Goal: Transaction & Acquisition: Purchase product/service

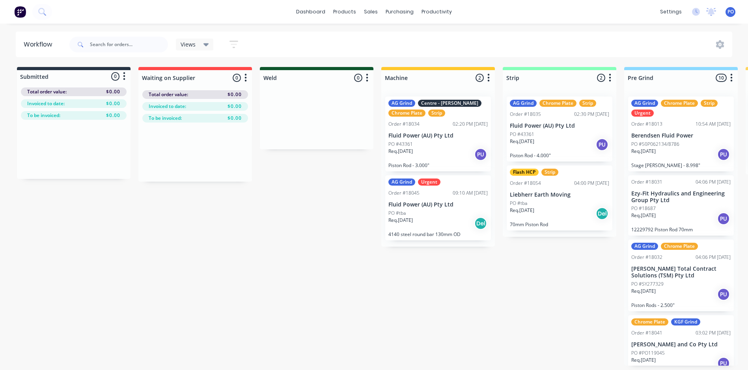
scroll to position [0, 631]
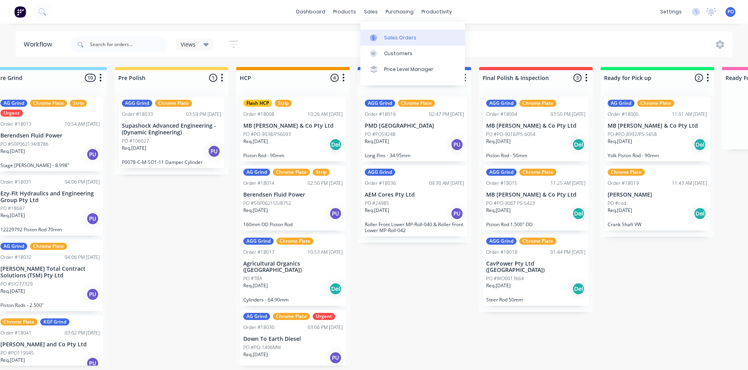
click at [389, 37] on div "Sales Orders" at bounding box center [400, 37] width 32 height 7
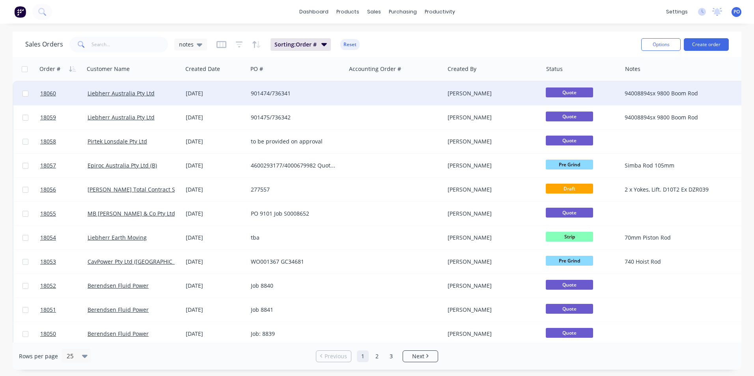
click at [333, 92] on div "901474/736341" at bounding box center [295, 94] width 88 height 8
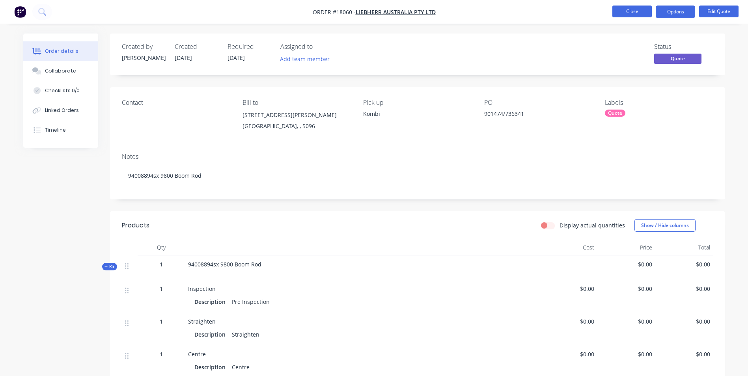
click at [635, 10] on button "Close" at bounding box center [632, 12] width 39 height 12
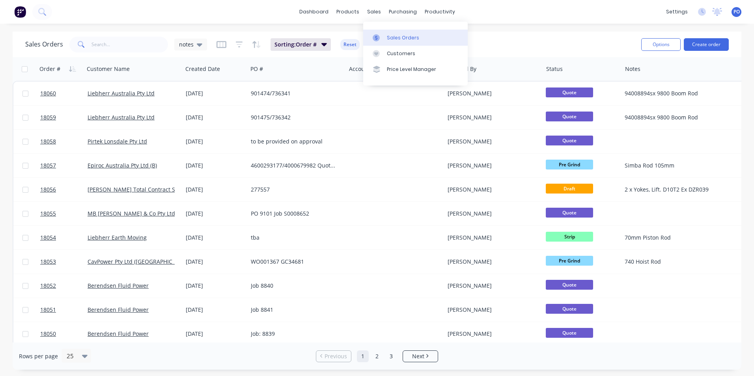
click at [393, 37] on div "Sales Orders" at bounding box center [403, 37] width 32 height 7
click at [394, 37] on div "Sales Orders" at bounding box center [403, 37] width 32 height 7
click at [396, 52] on div "Customers" at bounding box center [401, 53] width 28 height 7
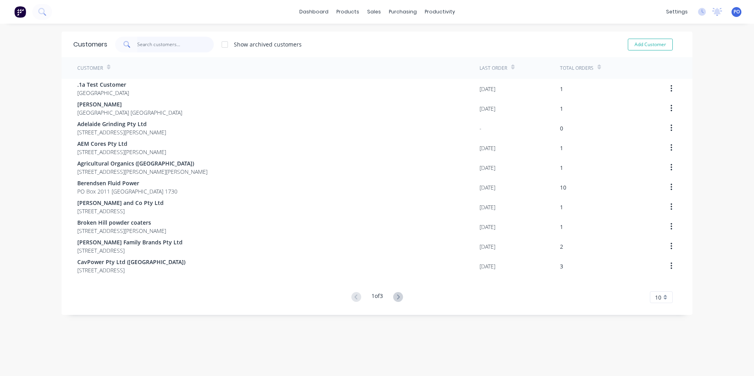
click at [167, 46] on input "text" at bounding box center [175, 45] width 77 height 16
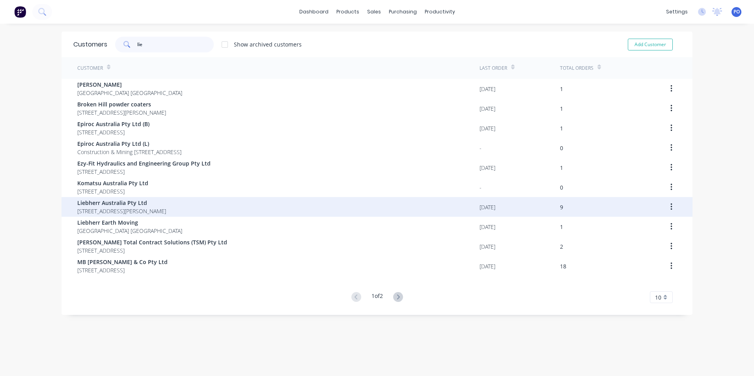
type input "lie"
click at [140, 207] on span "Liebherr Australia Pty Ltd" at bounding box center [121, 203] width 89 height 8
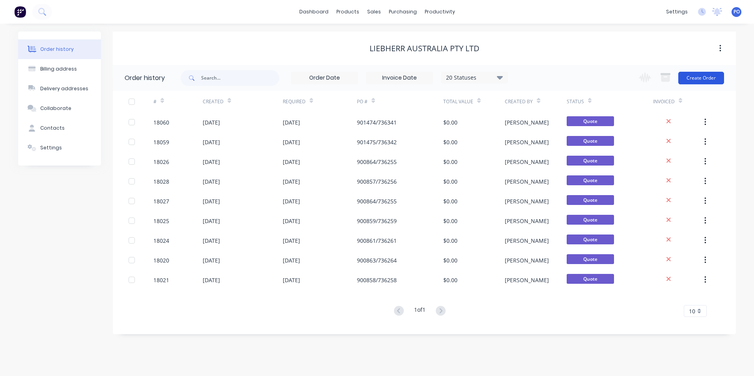
click at [703, 78] on button "Create Order" at bounding box center [702, 78] width 46 height 13
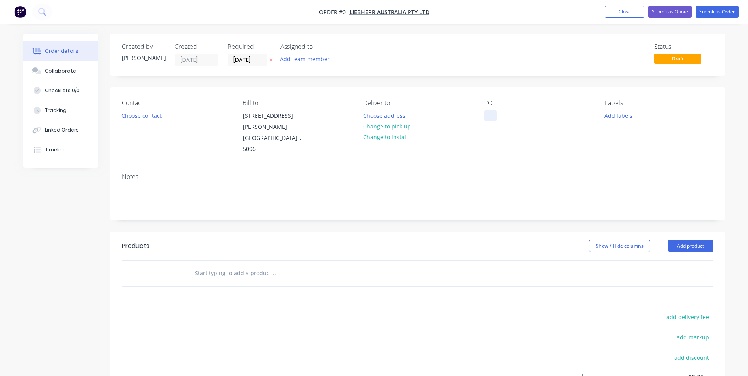
click at [486, 116] on div at bounding box center [490, 115] width 13 height 11
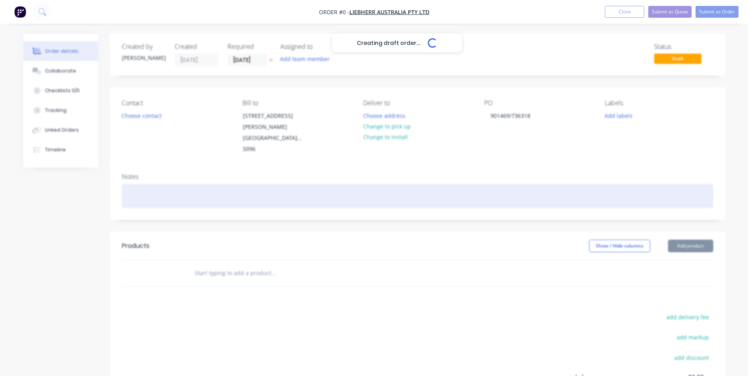
click at [148, 172] on div "Creating draft order... Loading... Order details Collaborate Checklists 0/0 Tra…" at bounding box center [374, 261] width 718 height 454
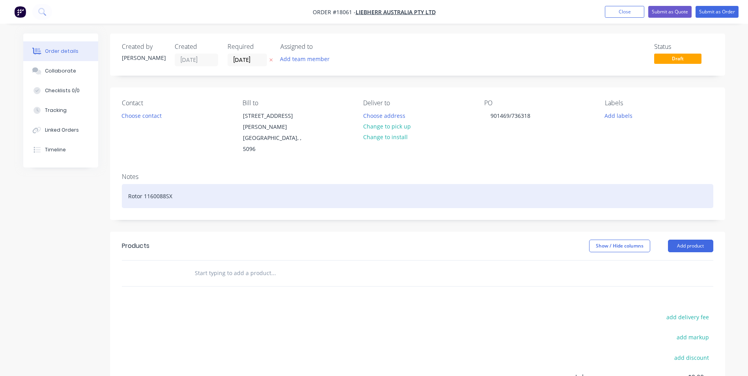
click at [128, 184] on div "Rotor 1160088SX" at bounding box center [418, 196] width 592 height 24
click at [160, 184] on div "R9800 Rotor 1160088SX" at bounding box center [418, 196] width 592 height 24
click at [223, 184] on div "R9800 Rotor Connector Piston 1160088SX" at bounding box center [418, 196] width 592 height 24
click at [283, 184] on div "R9800 Rotor Connector Piston 11600088SX" at bounding box center [418, 196] width 592 height 24
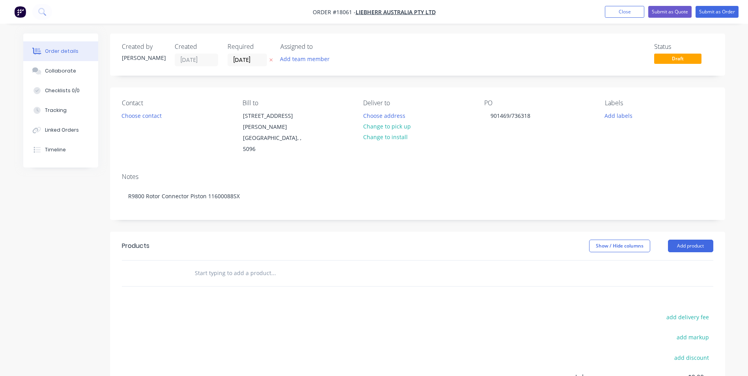
click at [250, 265] on input "text" at bounding box center [273, 273] width 158 height 16
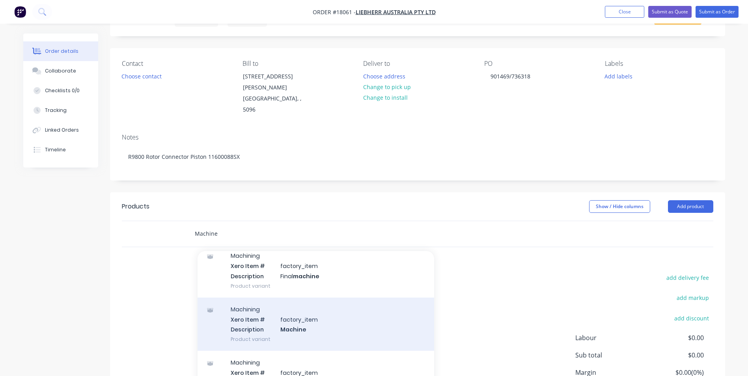
scroll to position [99, 0]
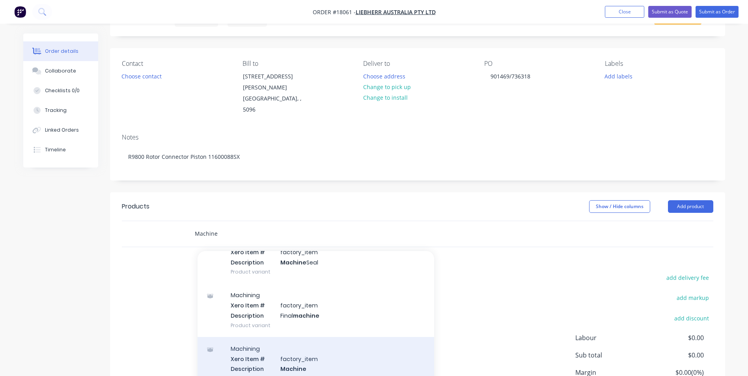
type input "Machine"
click at [298, 340] on div "Machining Xero Item # factory_item Description Machine Product variant" at bounding box center [316, 363] width 237 height 53
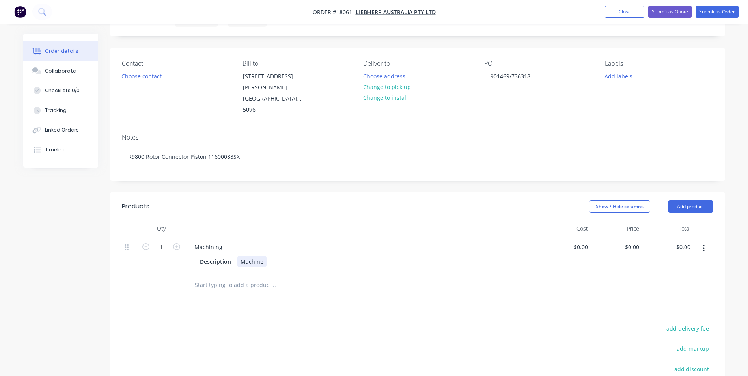
click at [269, 256] on div "Description Machine" at bounding box center [361, 261] width 328 height 11
click at [243, 277] on input "text" at bounding box center [273, 285] width 158 height 16
click at [246, 277] on input "text" at bounding box center [273, 285] width 158 height 16
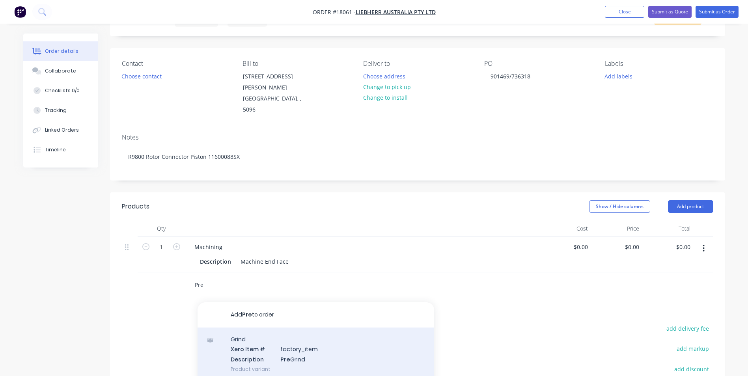
type input "Pre"
click at [300, 331] on div "Grind Xero Item # factory_item Description Pre Grind Product variant" at bounding box center [316, 354] width 237 height 53
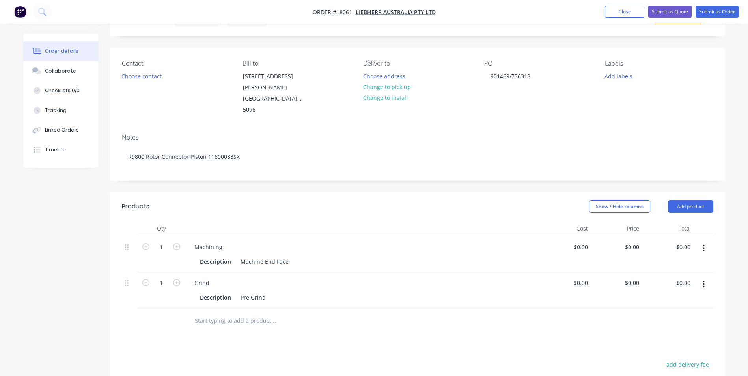
click at [289, 313] on input "text" at bounding box center [273, 321] width 158 height 16
click at [277, 292] on div "Description Pre Grind" at bounding box center [361, 297] width 328 height 11
click at [251, 313] on input "text" at bounding box center [273, 321] width 158 height 16
click at [224, 313] on input "text" at bounding box center [273, 321] width 158 height 16
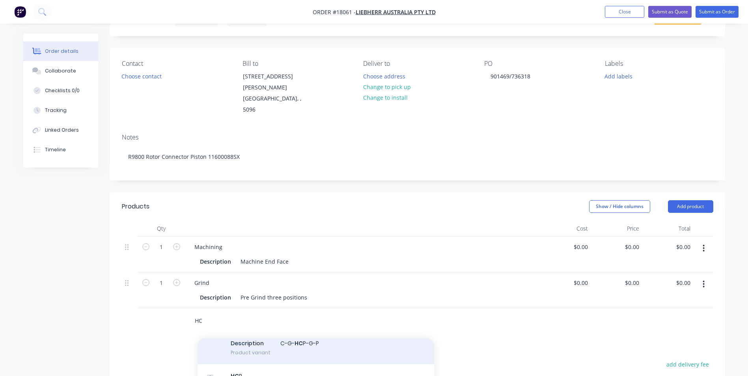
scroll to position [118, 0]
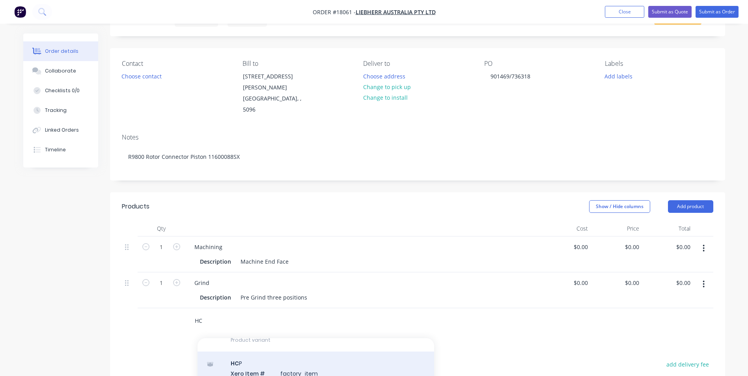
type input "HC"
click at [304, 355] on div "HC P Xero Item # factory_item Description HC P Product variant" at bounding box center [316, 378] width 237 height 53
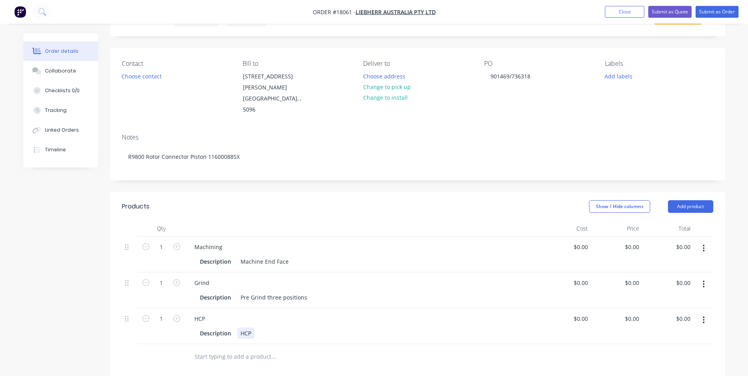
click at [253, 328] on div "HCP" at bounding box center [245, 333] width 17 height 11
click at [251, 328] on div "HCP" at bounding box center [245, 338] width 17 height 20
click at [262, 328] on div "HCPHCP to 11.023", 12.799" & 10.235" + grinding" at bounding box center [304, 338] width 134 height 20
drag, startPoint x: 356, startPoint y: 312, endPoint x: 352, endPoint y: 312, distance: 4.0
click at [355, 328] on div "HCP to 11.023", 12.799" & 10.235" + grinding" at bounding box center [298, 338] width 123 height 20
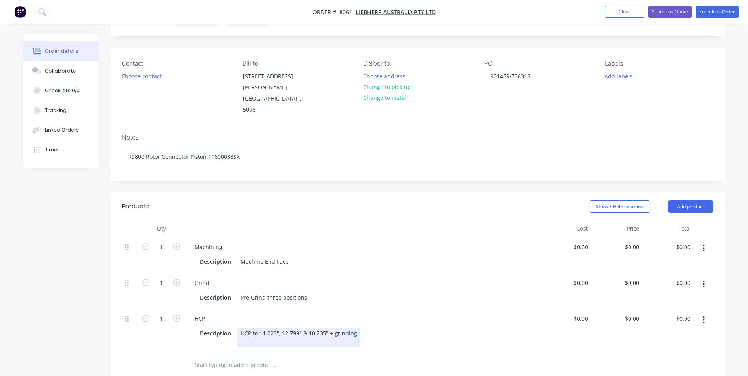
click at [239, 328] on div "HCP to 11.023", 12.799" & 10.235" + grinding" at bounding box center [298, 338] width 123 height 20
click at [244, 328] on div "HCP to 11.023", 12.799" & 10.235" + grinding" at bounding box center [298, 333] width 123 height 11
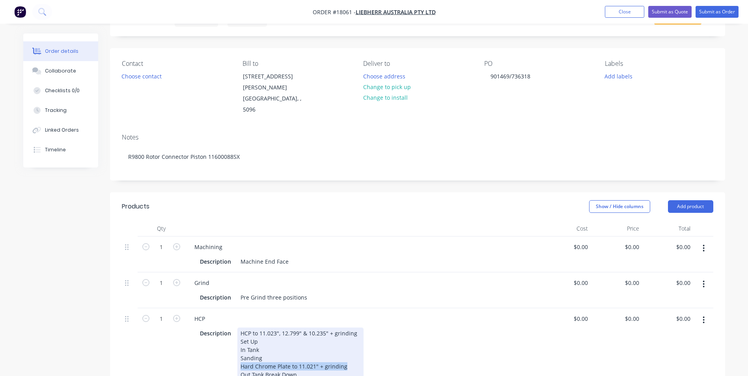
drag, startPoint x: 345, startPoint y: 346, endPoint x: 238, endPoint y: 350, distance: 107.0
click at [238, 350] on div "HCP to 11.023", 12.799" & 10.235" + grinding Set Up In Tank Sanding Hard Chrome…" at bounding box center [300, 354] width 126 height 53
drag, startPoint x: 354, startPoint y: 312, endPoint x: 239, endPoint y: 315, distance: 114.8
click at [239, 328] on div "HCP to 11.023", 12.799" & 10.235" + grinding Set Up In Tank Sanding Out Tank Br…" at bounding box center [300, 354] width 126 height 53
click at [241, 363] on div "Sanding" at bounding box center [301, 367] width 120 height 8
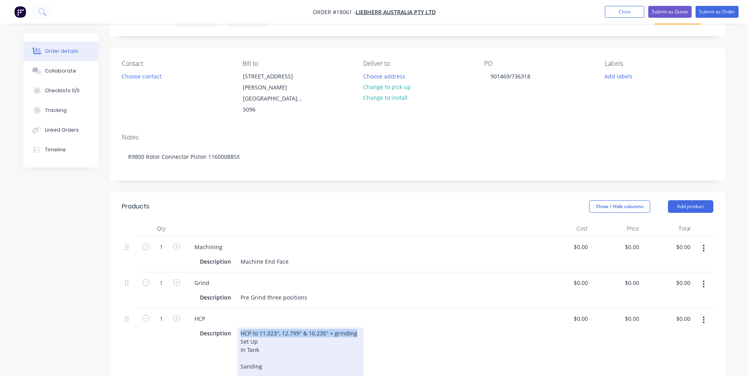
drag, startPoint x: 355, startPoint y: 313, endPoint x: 239, endPoint y: 315, distance: 116.0
click at [237, 328] on div "HCP to 11.023", 12.799" & 10.235" + grinding Set Up In Tank Sanding Out Tank Br…" at bounding box center [300, 358] width 126 height 61
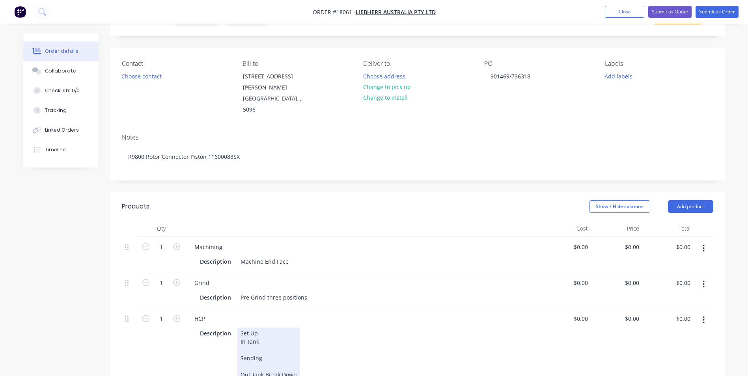
click at [246, 363] on div "Sanding" at bounding box center [269, 367] width 56 height 8
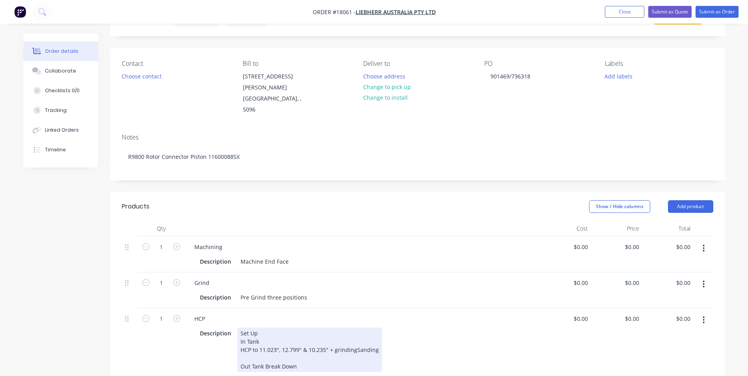
drag, startPoint x: 241, startPoint y: 321, endPoint x: 445, endPoint y: 327, distance: 204.4
click at [241, 328] on div "Set Up In Tank HCP to 11.023", 12.799" & 10.235" + grinding Sanding Out Tank Br…" at bounding box center [309, 350] width 145 height 45
click at [241, 363] on div "Out Tank Break Down" at bounding box center [310, 367] width 138 height 8
click at [263, 355] on span "Out Tank Break Down" at bounding box center [269, 358] width 56 height 7
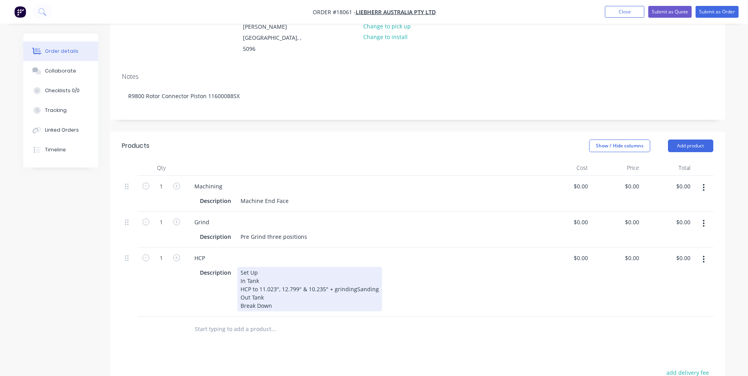
scroll to position [101, 0]
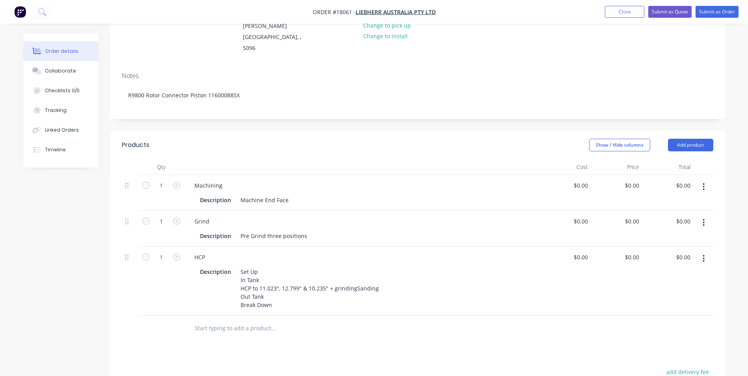
click at [273, 310] on div "Products Show / Hide columns Add product Qty Cost Price Total 1 Machining Descr…" at bounding box center [417, 331] width 615 height 400
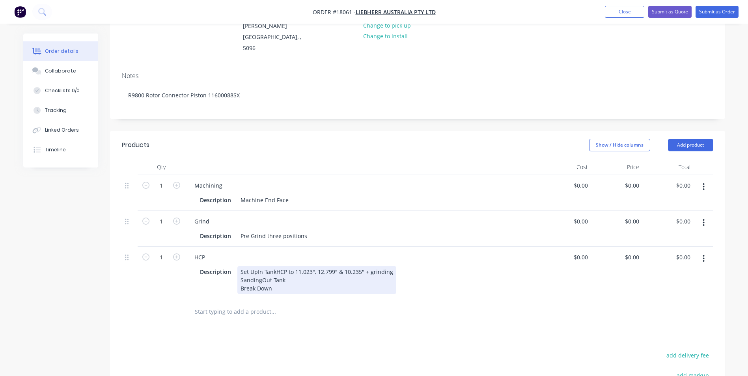
click at [256, 266] on div "Set UpIn TankHCP to 11.023", 12.799" & 10.235" + grinding SandingOut Tank Break…" at bounding box center [316, 280] width 159 height 28
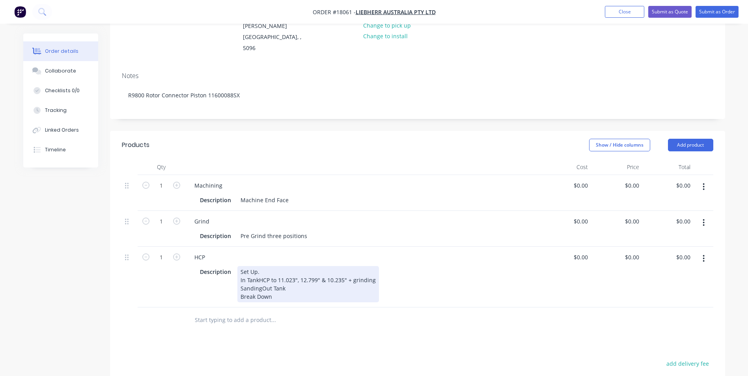
click at [264, 266] on div "Set Up. In TankHCP to 11.023", 12.799" & 10.235" + grinding SandingOut Tank Bre…" at bounding box center [308, 284] width 142 height 36
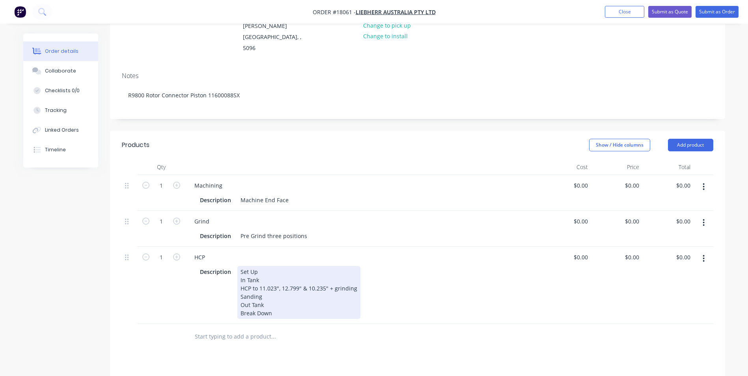
click at [260, 277] on div "Set Up In Tank HCP to 11.023", 12.799" & 10.235" + grinding Sanding Out Tank Br…" at bounding box center [298, 292] width 123 height 53
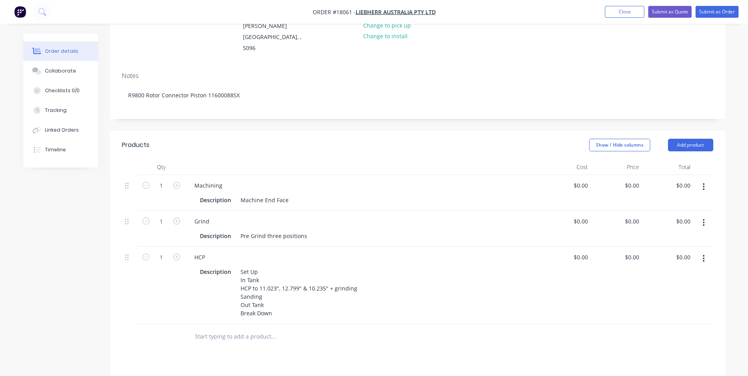
click at [288, 329] on input "text" at bounding box center [273, 337] width 158 height 16
click at [228, 329] on input "text" at bounding box center [273, 337] width 158 height 16
drag, startPoint x: 212, startPoint y: 314, endPoint x: 194, endPoint y: 316, distance: 18.2
click at [190, 329] on div "Final Add Final to order Piston Rod Xero Item # factory_item Description Produc…" at bounding box center [306, 337] width 237 height 16
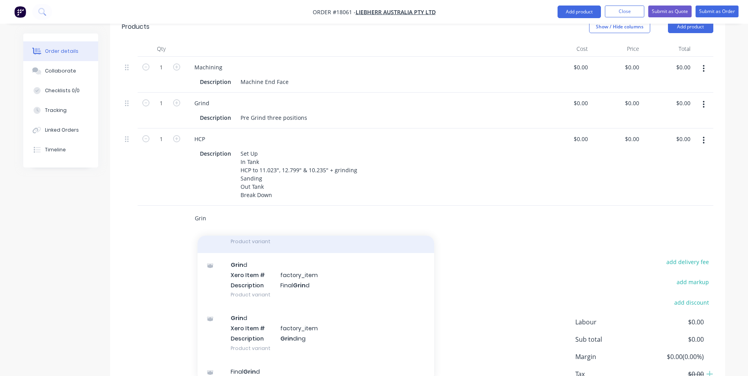
scroll to position [79, 0]
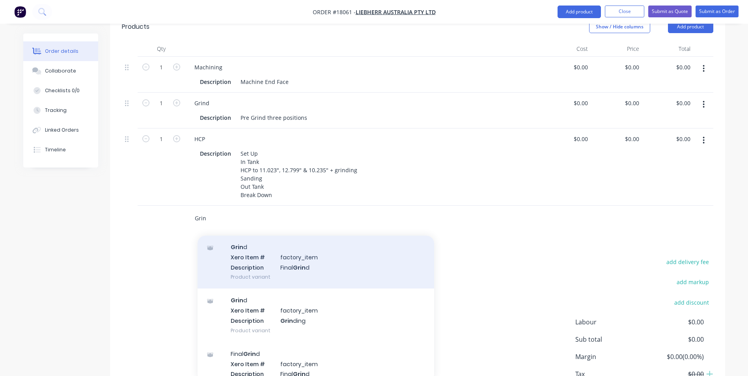
type input "Grin"
click at [305, 246] on div "Grin d Xero Item # factory_item Description Final Grin d Product variant" at bounding box center [316, 262] width 237 height 53
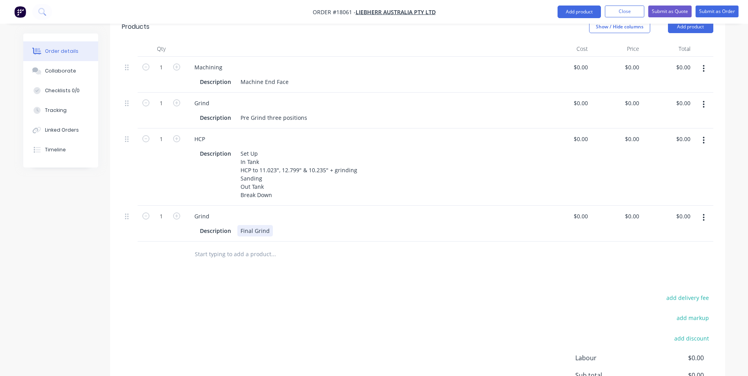
click at [280, 225] on div "Description Final Grind" at bounding box center [361, 230] width 328 height 11
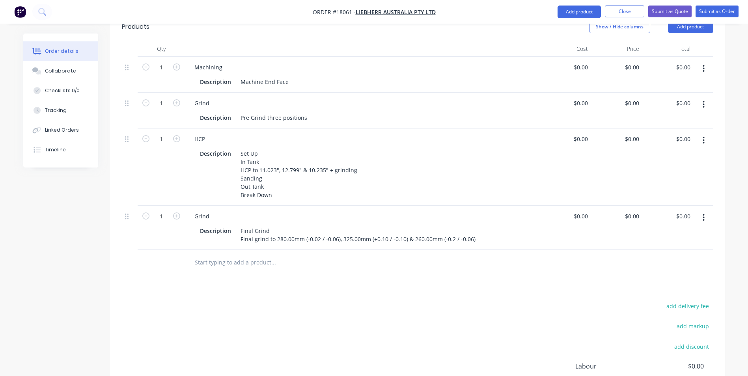
click at [273, 255] on input "text" at bounding box center [273, 263] width 158 height 16
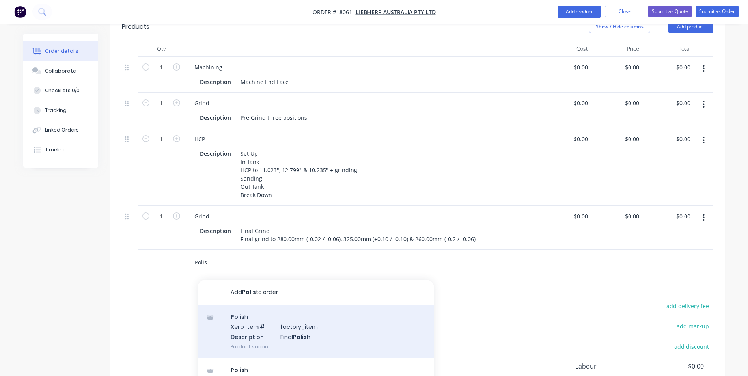
type input "Polis"
click at [320, 307] on div "Polis h Xero Item # factory_item Description Final Polis h Product variant" at bounding box center [316, 331] width 237 height 53
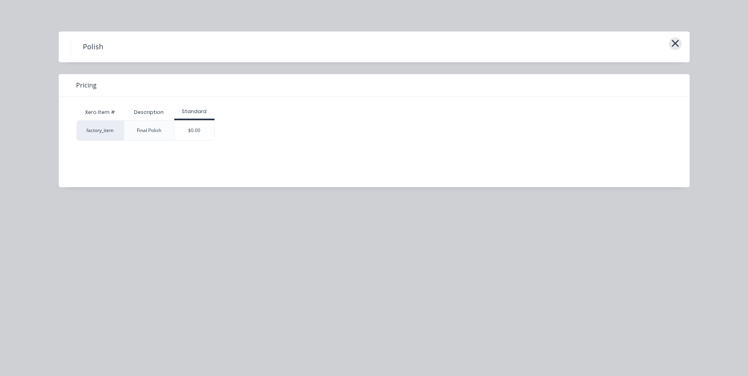
click at [679, 40] on icon "button" at bounding box center [675, 43] width 8 height 11
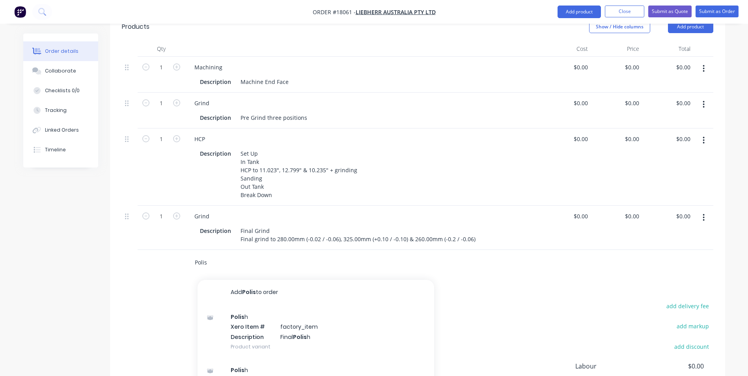
drag, startPoint x: 224, startPoint y: 247, endPoint x: 174, endPoint y: 252, distance: 51.2
click at [174, 252] on div "Polis Add Polis to order Polis h Xero Item # factory_item Description Final Pol…" at bounding box center [418, 263] width 592 height 26
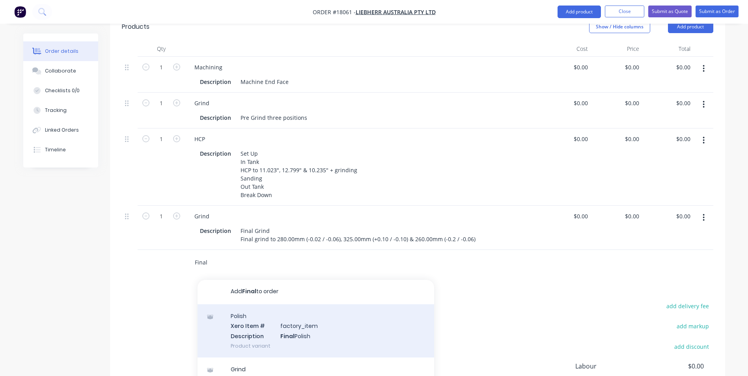
scroll to position [0, 0]
type input "Final"
click at [307, 309] on div "Polish Xero Item # factory_item Description Final Polish Product variant" at bounding box center [316, 331] width 237 height 53
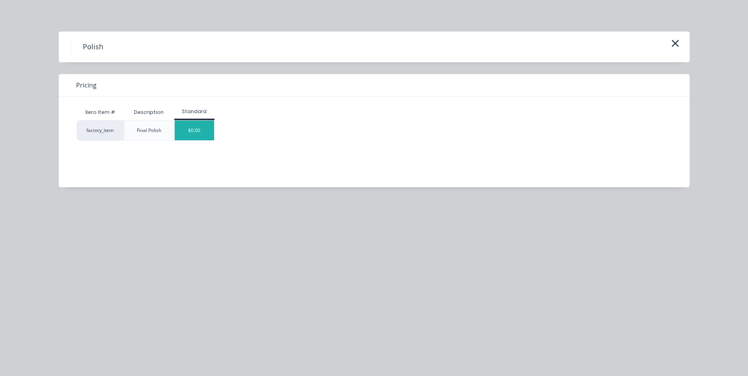
click at [198, 130] on div "$0.00" at bounding box center [194, 131] width 39 height 20
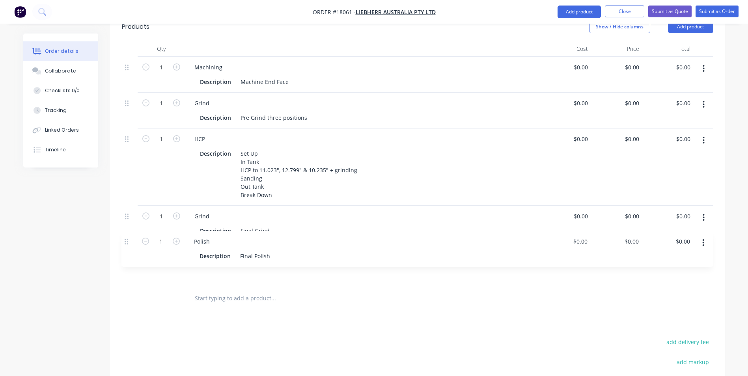
drag, startPoint x: 127, startPoint y: 241, endPoint x: 127, endPoint y: 245, distance: 4.3
click at [127, 245] on div "1 Machining Description Machine End Face $0.00 $0.00 $0.00 $0.00 $0.00 $0.00 1 …" at bounding box center [418, 171] width 592 height 229
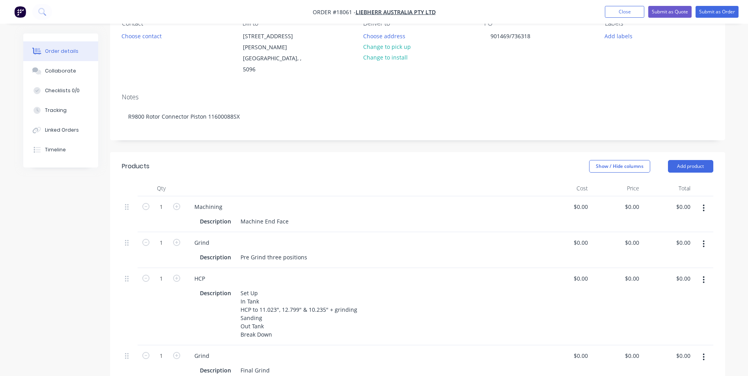
scroll to position [62, 0]
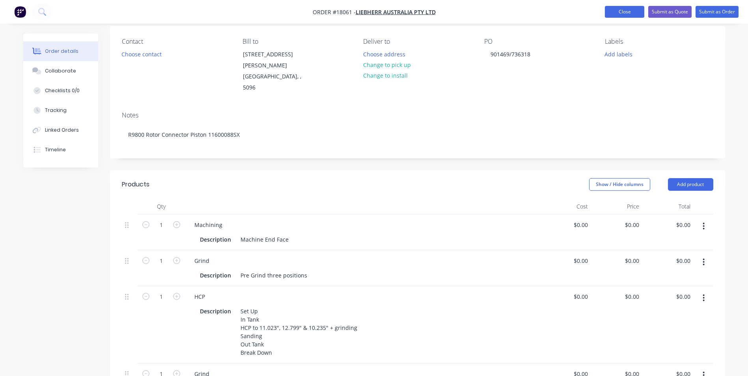
click at [624, 12] on button "Close" at bounding box center [624, 12] width 39 height 12
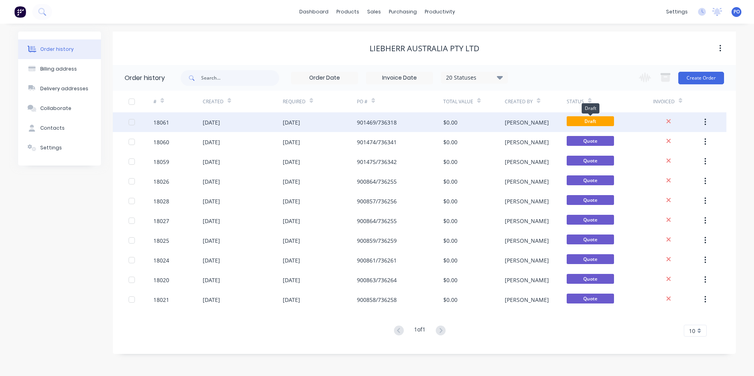
click at [600, 120] on span "Draft" at bounding box center [590, 121] width 47 height 10
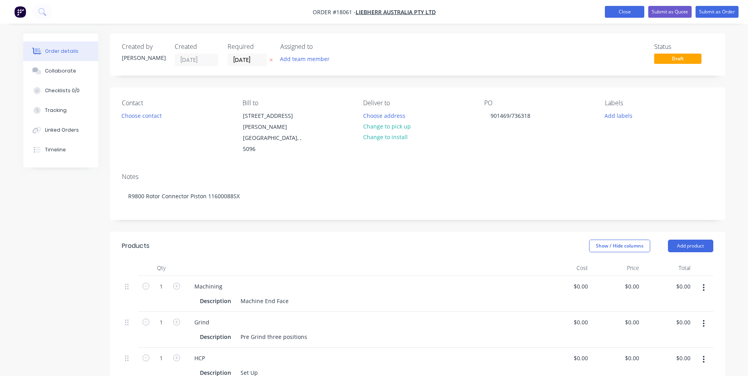
click at [630, 16] on button "Close" at bounding box center [624, 12] width 39 height 12
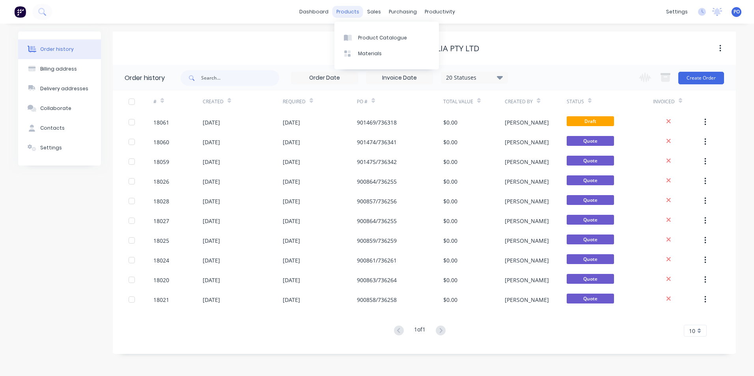
click at [354, 13] on div "products" at bounding box center [348, 12] width 31 height 12
click at [367, 38] on div "Product Catalogue" at bounding box center [382, 37] width 49 height 7
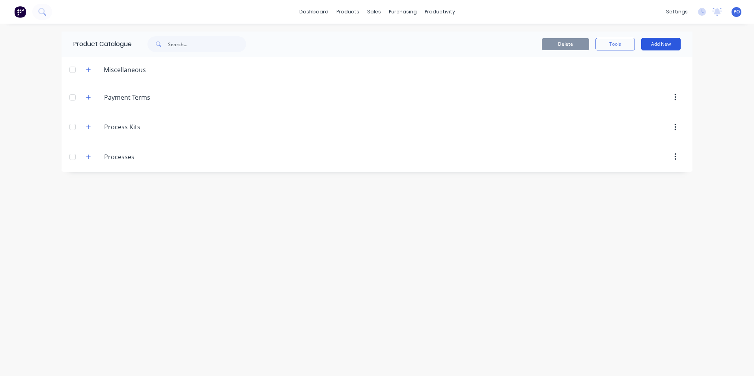
click at [667, 45] on button "Add New" at bounding box center [660, 44] width 39 height 13
click at [649, 97] on div "Product Kit" at bounding box center [643, 95] width 61 height 11
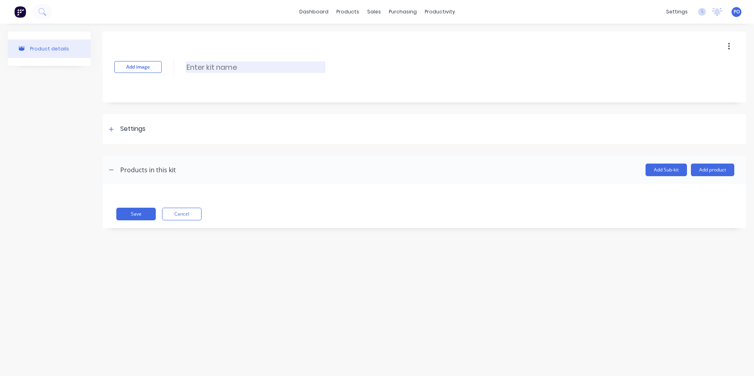
click at [228, 69] on input at bounding box center [256, 67] width 140 height 11
click at [187, 68] on input "R9800 Rotor Connector Rod" at bounding box center [256, 67] width 140 height 11
type input "116000088SX R9800 Rotor Connector Rod"
click at [133, 126] on div "Settings" at bounding box center [132, 129] width 25 height 10
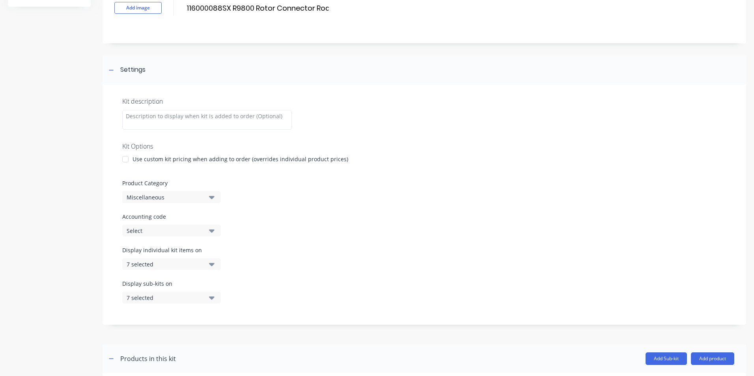
scroll to position [79, 0]
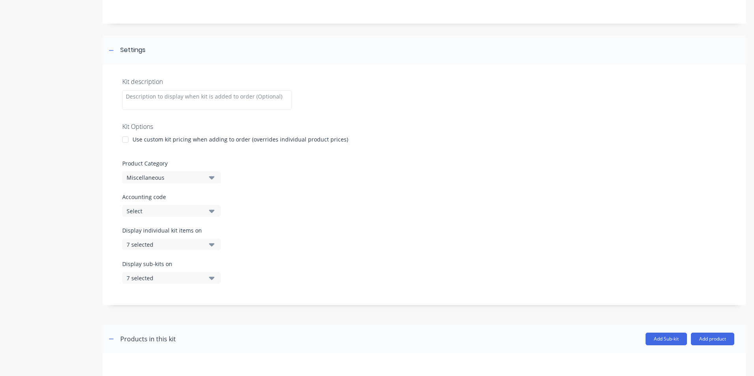
click at [211, 178] on icon "button" at bounding box center [212, 177] width 6 height 3
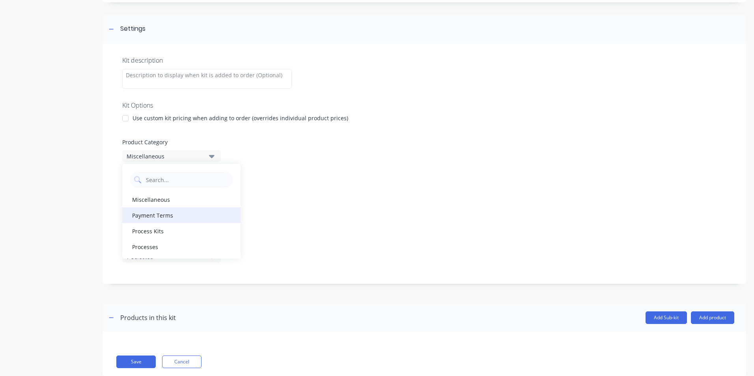
scroll to position [118, 0]
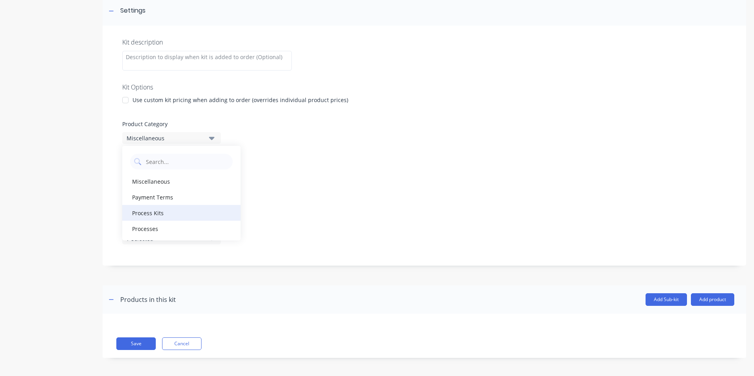
click at [163, 212] on div "Process Kits" at bounding box center [181, 213] width 118 height 16
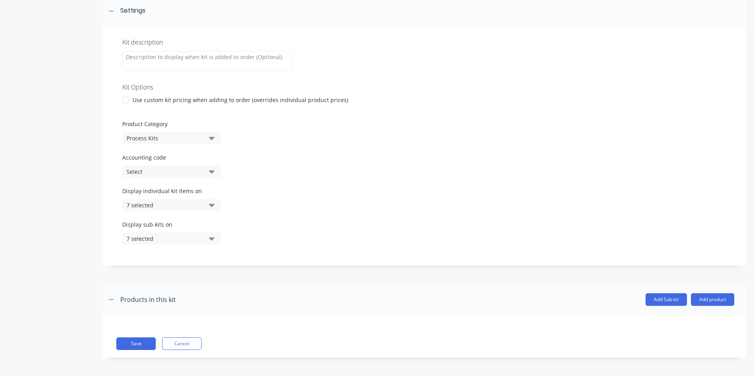
click at [212, 203] on icon "button" at bounding box center [212, 205] width 6 height 9
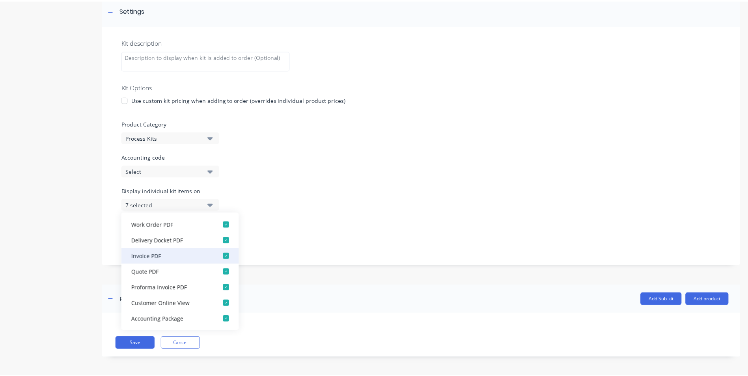
scroll to position [0, 0]
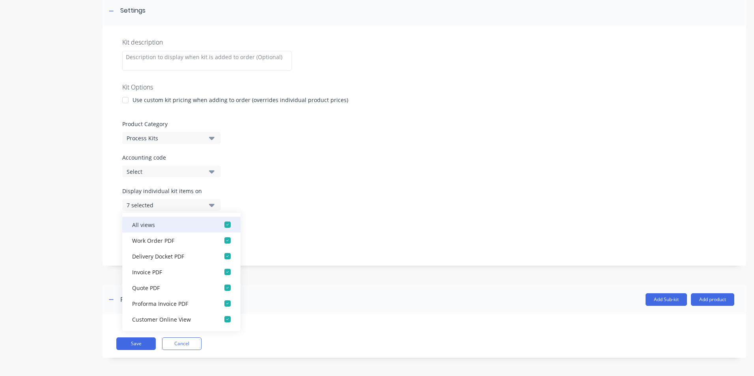
click at [223, 226] on div "button" at bounding box center [228, 225] width 16 height 16
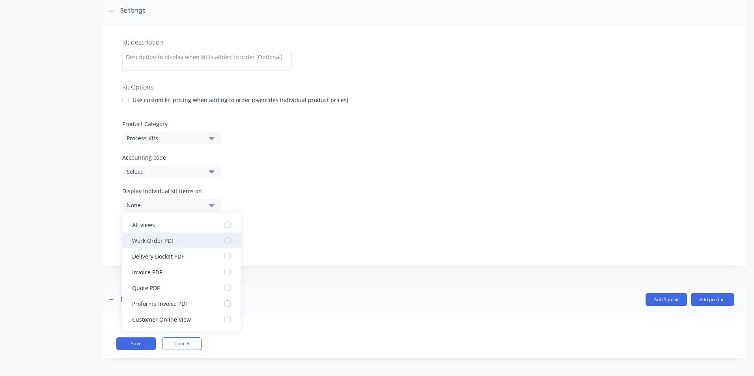
click at [222, 241] on div "button" at bounding box center [228, 241] width 16 height 16
click at [299, 214] on div "Display individual kit items on 1 selected" at bounding box center [424, 204] width 604 height 34
click at [110, 258] on div "Kit description Kit Options Use custom kit pricing when adding to order (overri…" at bounding box center [425, 146] width 644 height 240
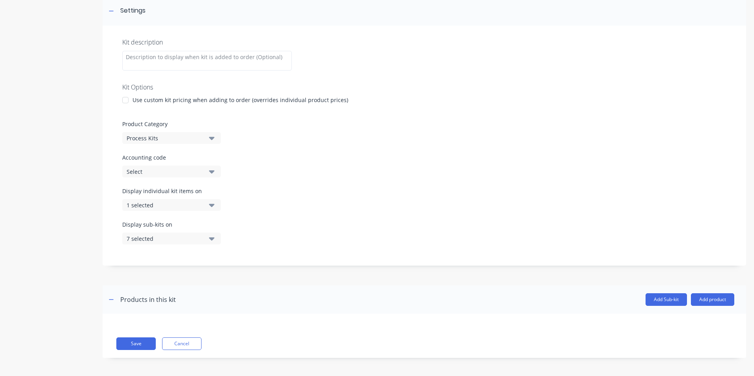
click at [213, 239] on icon "button" at bounding box center [212, 238] width 6 height 3
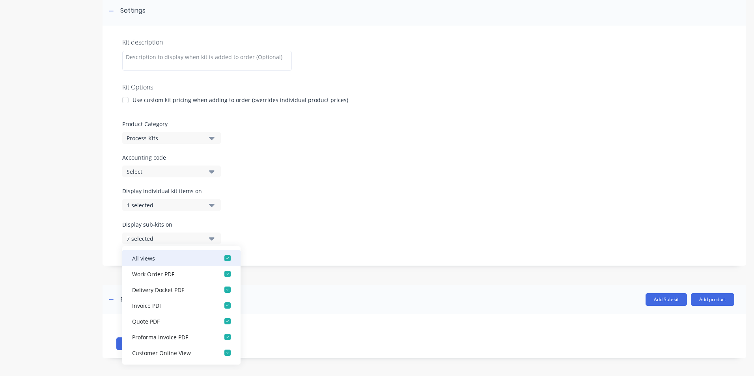
click at [224, 256] on div "button" at bounding box center [228, 258] width 16 height 16
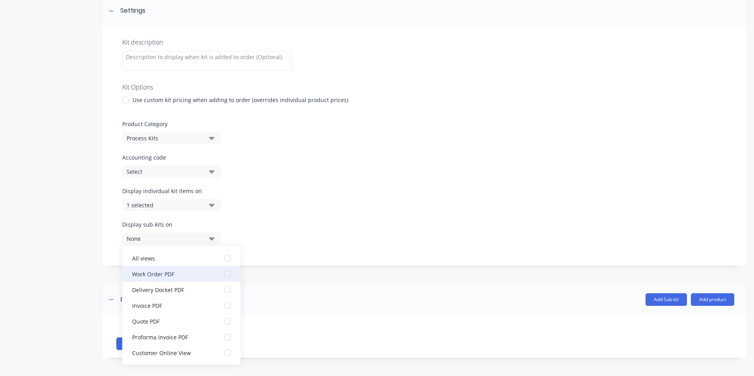
click at [222, 271] on div "button" at bounding box center [228, 274] width 16 height 16
click at [104, 247] on div "Kit description Kit Options Use custom kit pricing when adding to order (overri…" at bounding box center [425, 146] width 644 height 240
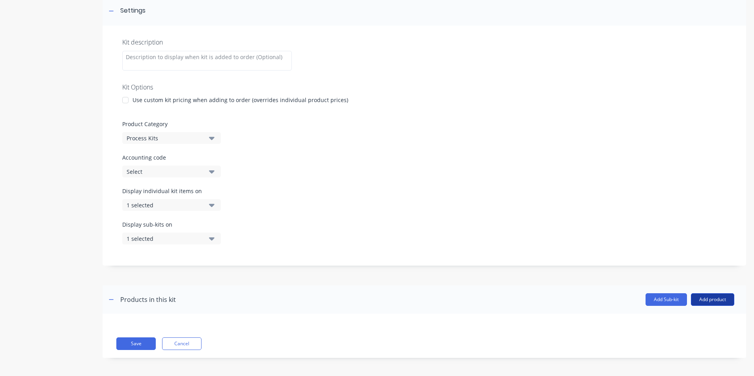
click at [691, 301] on button "Add product" at bounding box center [712, 299] width 43 height 13
click at [689, 320] on div "Product catalogue" at bounding box center [697, 319] width 61 height 11
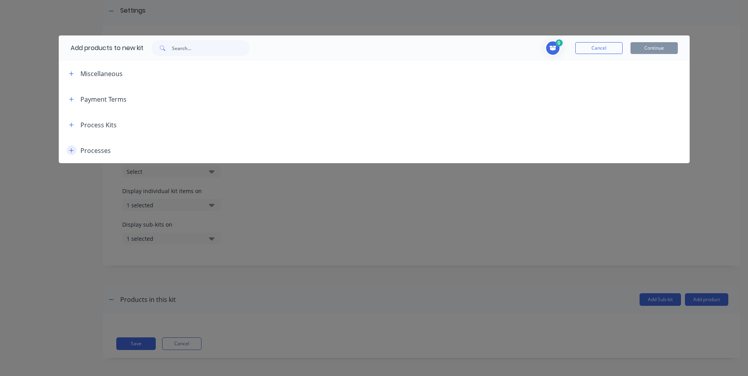
click at [74, 149] on button "button" at bounding box center [72, 151] width 10 height 10
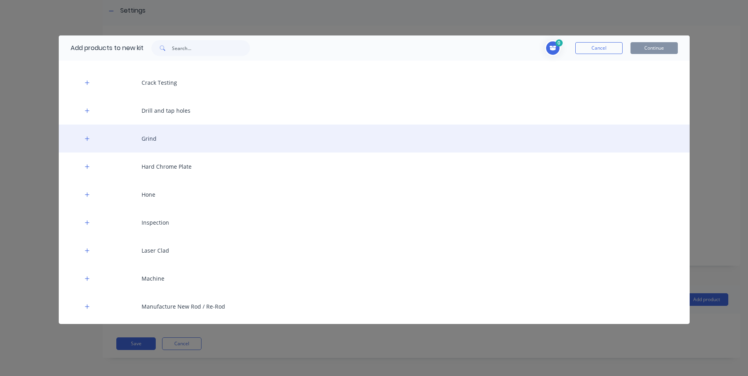
scroll to position [197, 0]
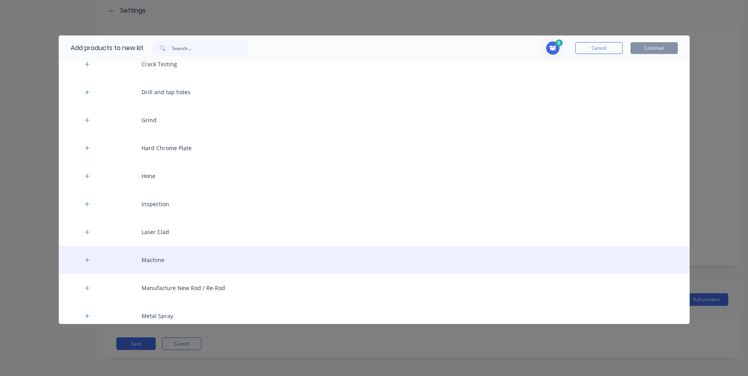
click at [166, 261] on div "Machine" at bounding box center [374, 260] width 631 height 28
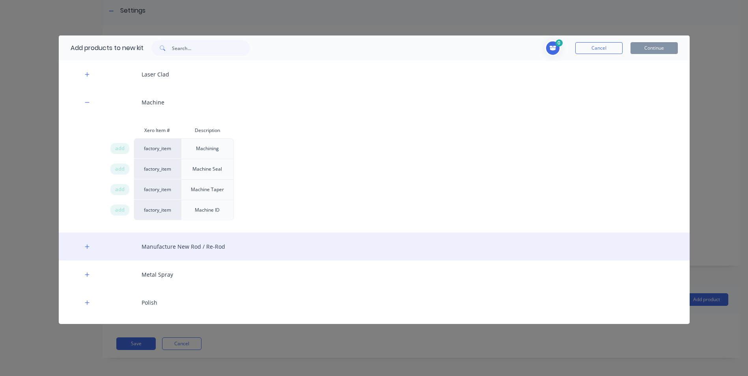
scroll to position [394, 0]
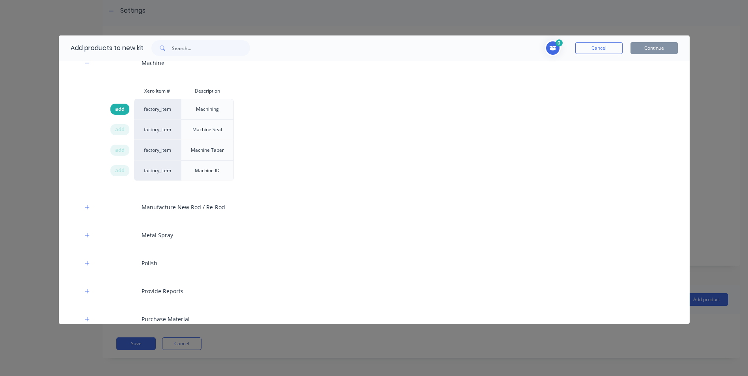
click at [123, 110] on span "add" at bounding box center [119, 109] width 9 height 8
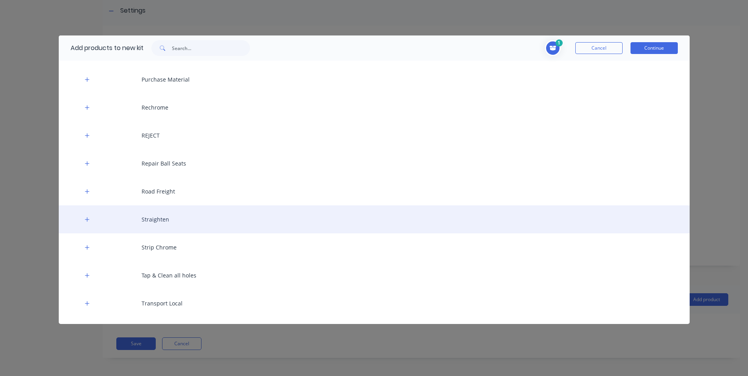
scroll to position [616, 0]
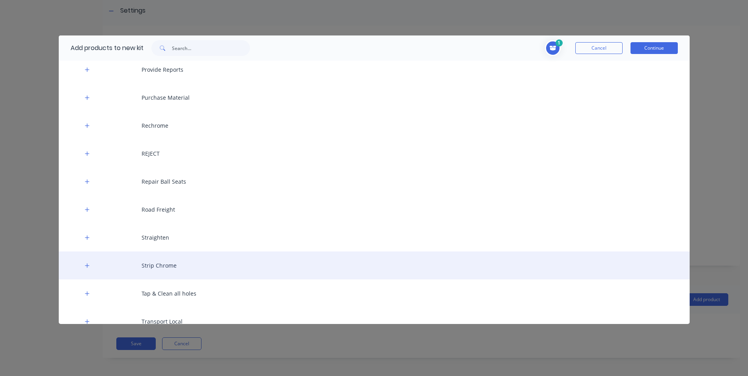
click at [169, 262] on div "Strip Chrome" at bounding box center [374, 266] width 631 height 28
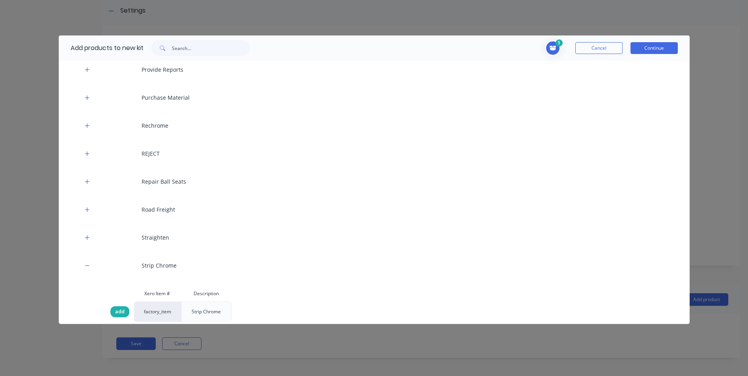
click at [112, 309] on div "add" at bounding box center [119, 312] width 19 height 11
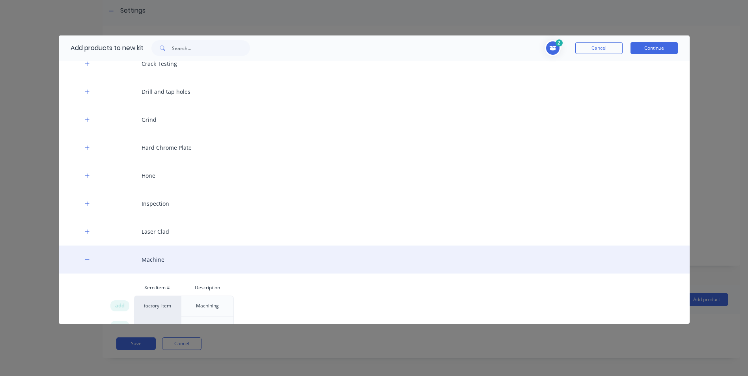
scroll to position [158, 0]
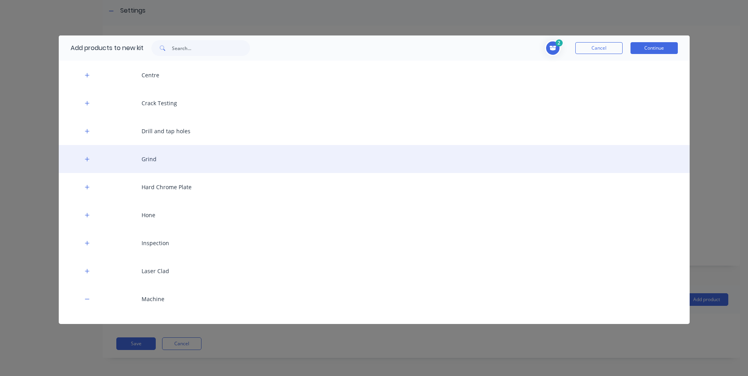
click at [155, 155] on div "Grind" at bounding box center [374, 159] width 631 height 28
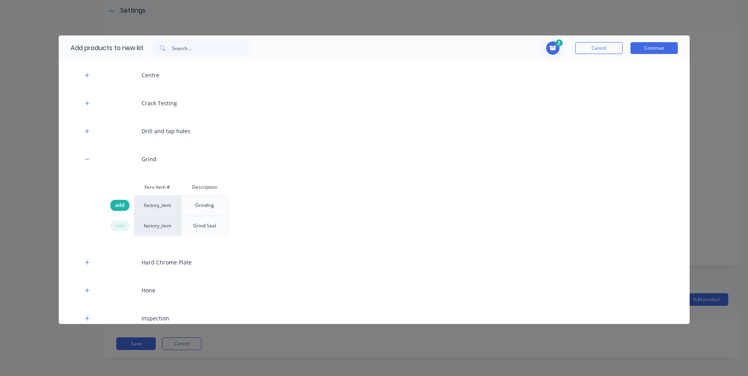
click at [127, 207] on div "add" at bounding box center [119, 205] width 19 height 11
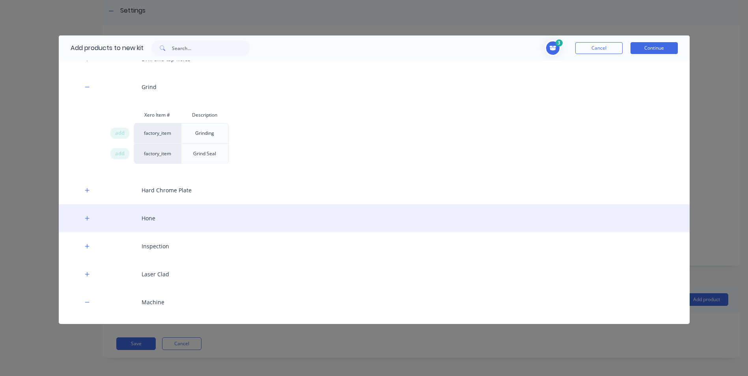
scroll to position [237, 0]
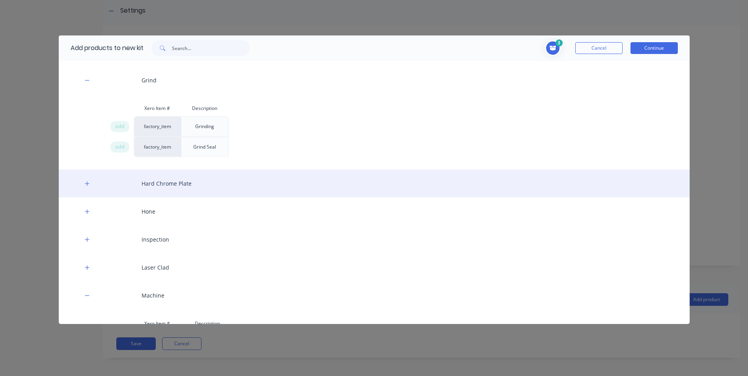
click at [92, 182] on button "button" at bounding box center [87, 184] width 10 height 10
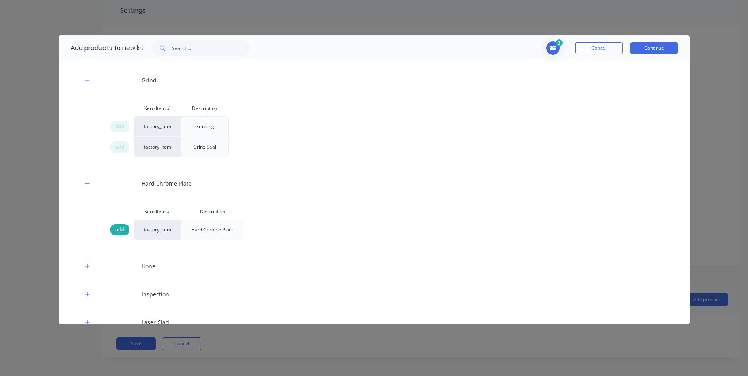
click at [116, 230] on span "add" at bounding box center [119, 230] width 9 height 8
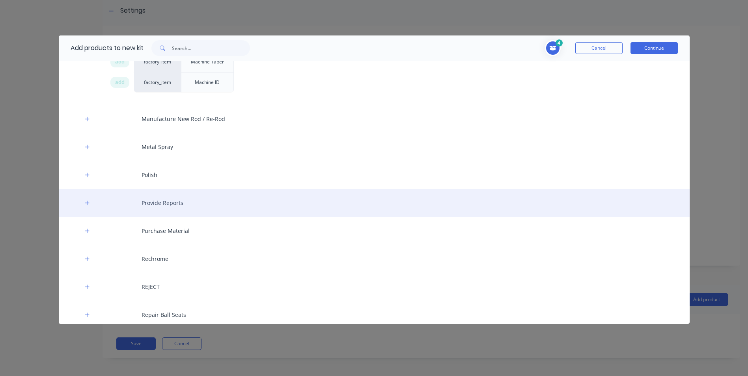
scroll to position [632, 0]
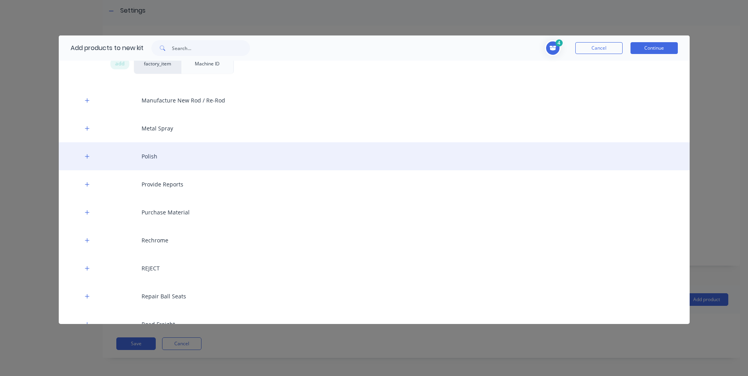
click at [97, 158] on div "Polish" at bounding box center [374, 156] width 631 height 28
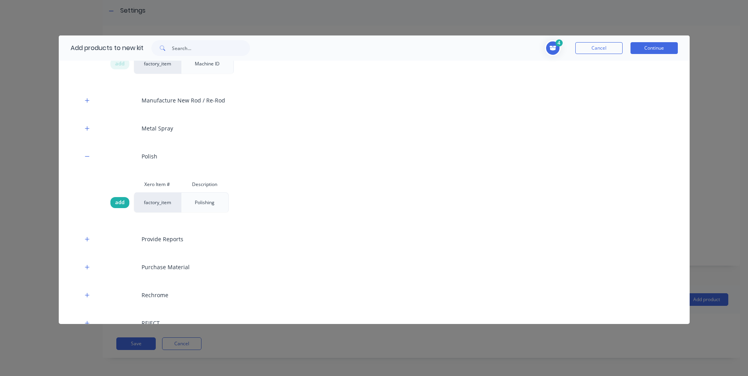
click at [120, 206] on span "add" at bounding box center [119, 203] width 9 height 8
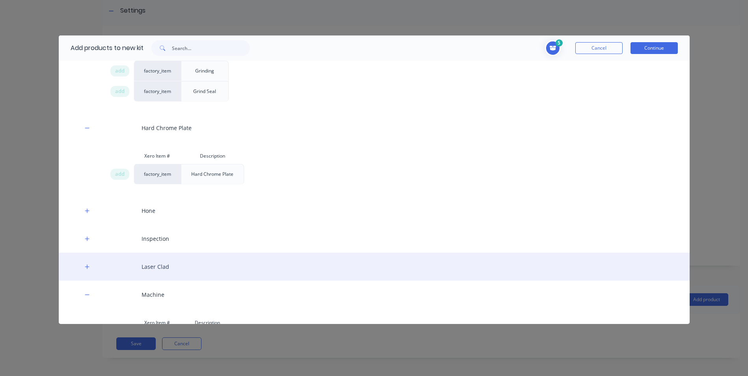
scroll to position [355, 0]
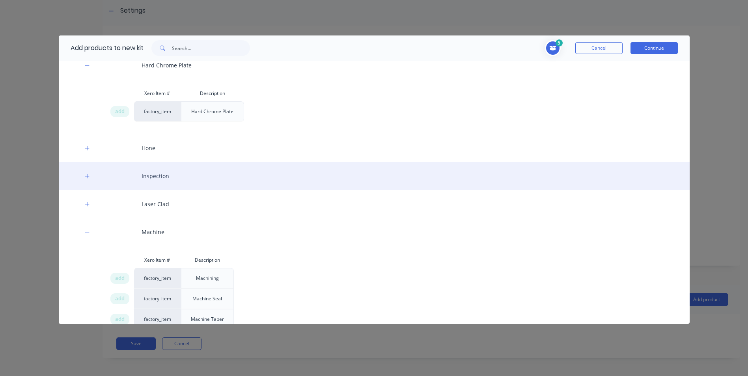
click at [147, 175] on div "Inspection" at bounding box center [374, 176] width 631 height 28
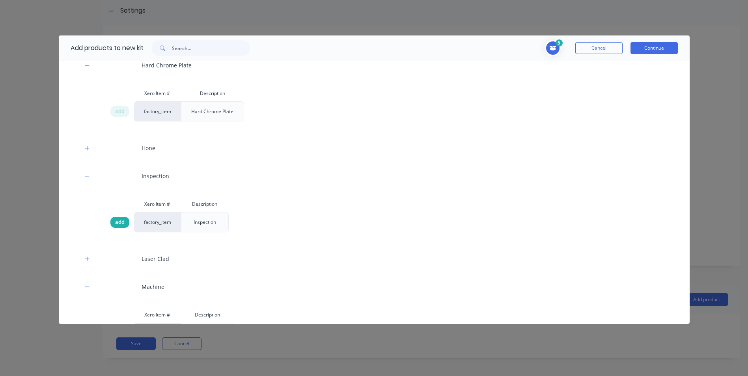
click at [120, 222] on span "add" at bounding box center [119, 223] width 9 height 8
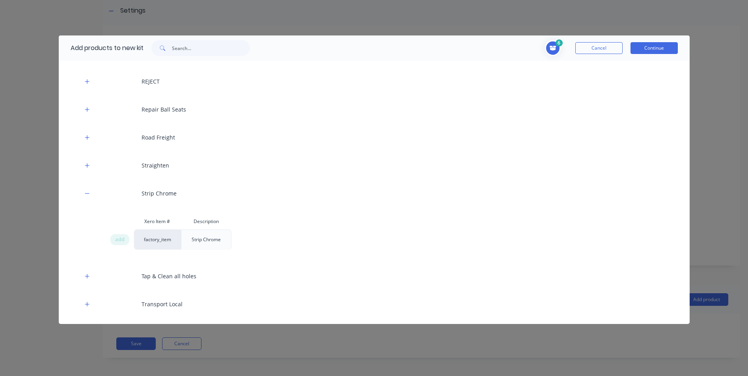
scroll to position [950, 0]
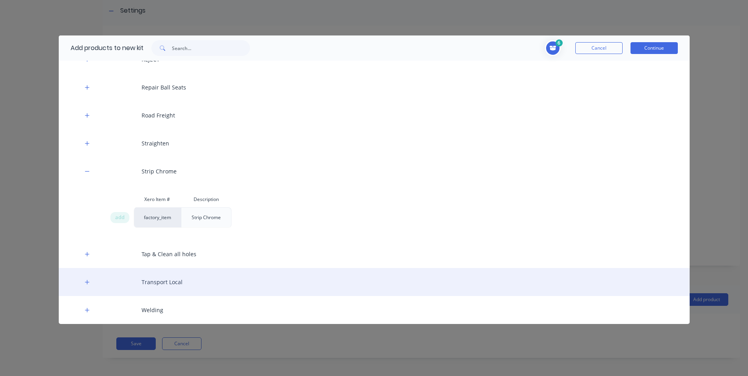
click at [142, 281] on div "Transport Local" at bounding box center [374, 282] width 631 height 28
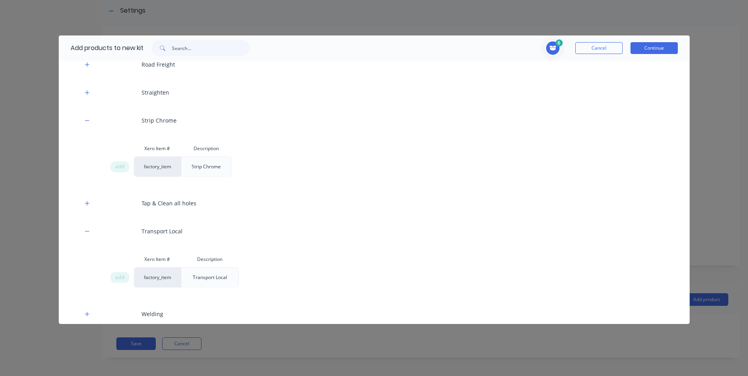
scroll to position [1005, 0]
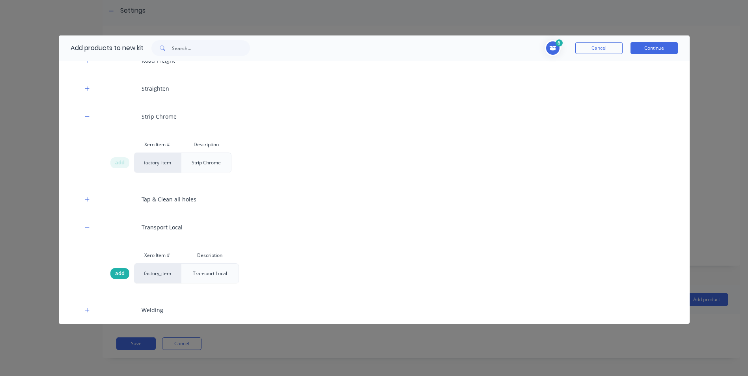
click at [124, 277] on span "add" at bounding box center [119, 274] width 9 height 8
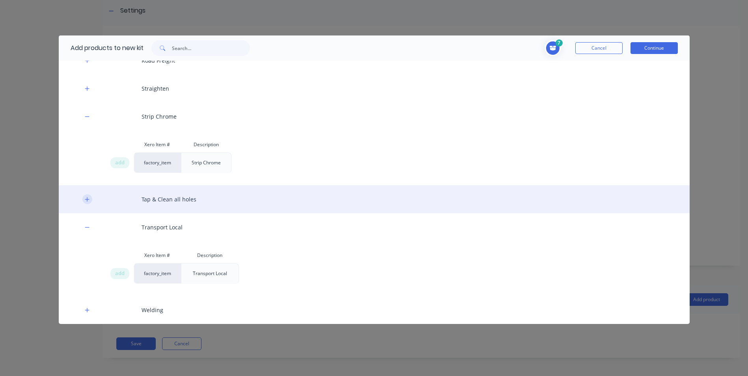
click at [89, 200] on icon "button" at bounding box center [87, 200] width 5 height 6
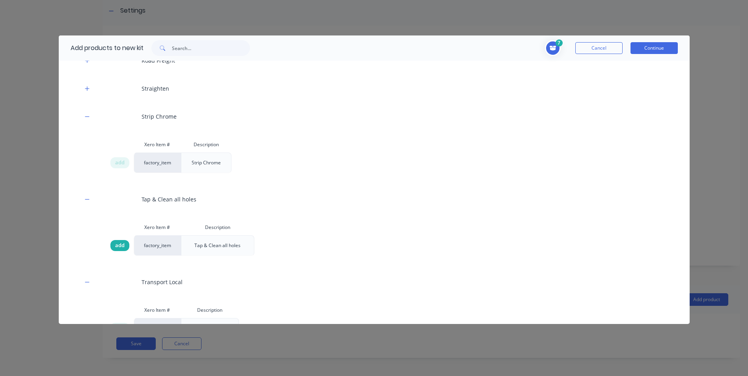
click at [118, 246] on span "add" at bounding box center [119, 246] width 9 height 8
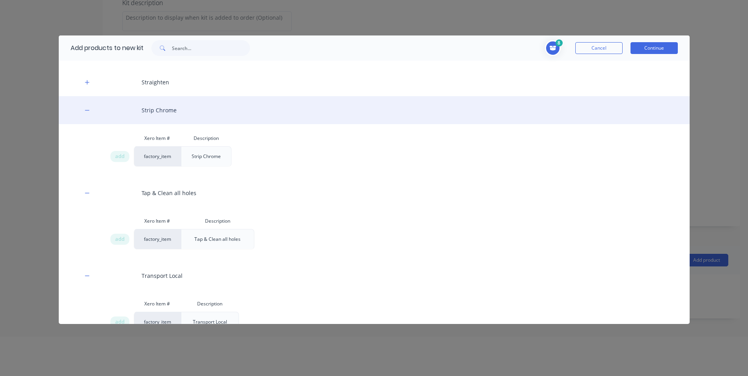
scroll to position [863, 0]
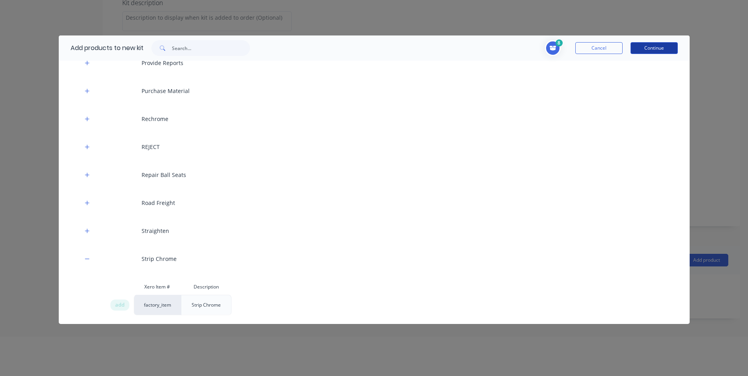
click at [660, 47] on button "Continue" at bounding box center [654, 48] width 47 height 12
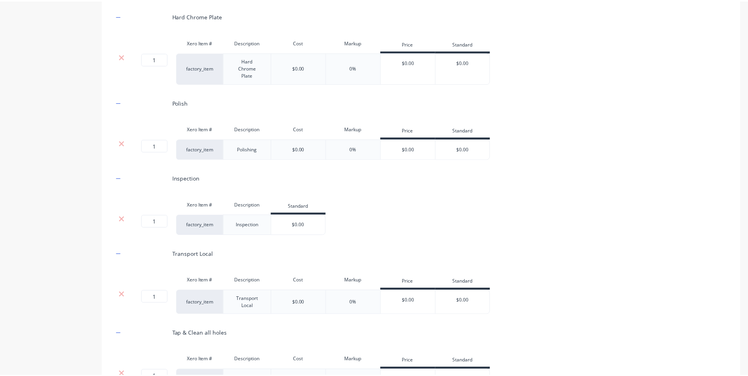
scroll to position [749, 0]
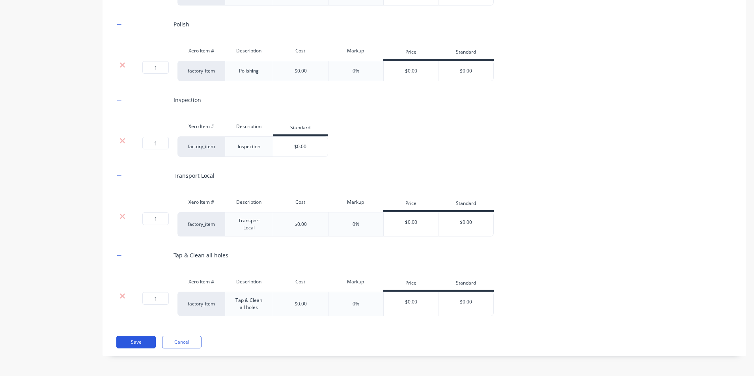
click at [130, 344] on button "Save" at bounding box center [135, 342] width 39 height 13
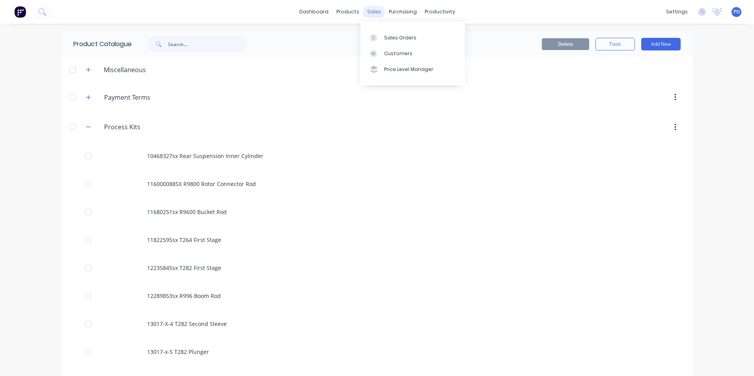
click at [368, 13] on div "sales" at bounding box center [374, 12] width 22 height 12
click at [391, 37] on div "Sales Orders" at bounding box center [400, 37] width 32 height 7
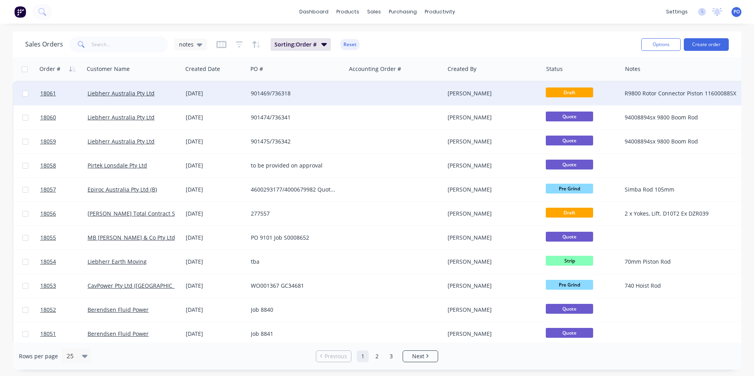
click at [376, 91] on div at bounding box center [395, 94] width 98 height 24
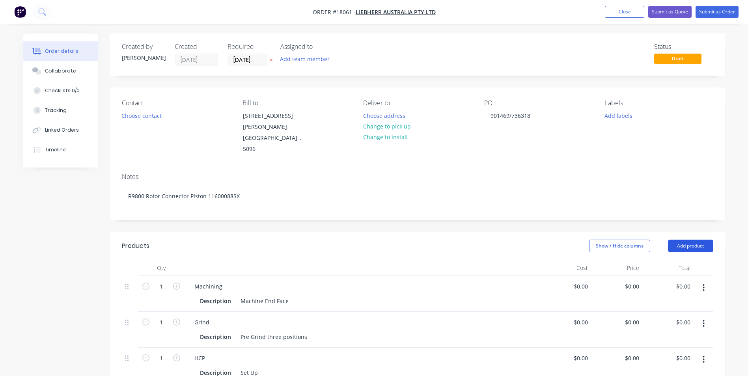
click at [680, 240] on button "Add product" at bounding box center [690, 246] width 45 height 13
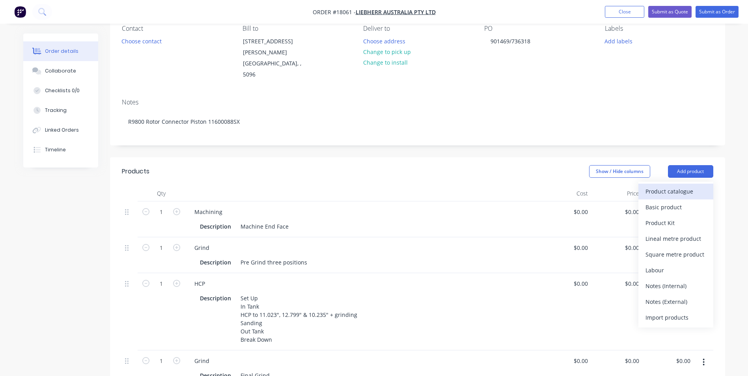
scroll to position [79, 0]
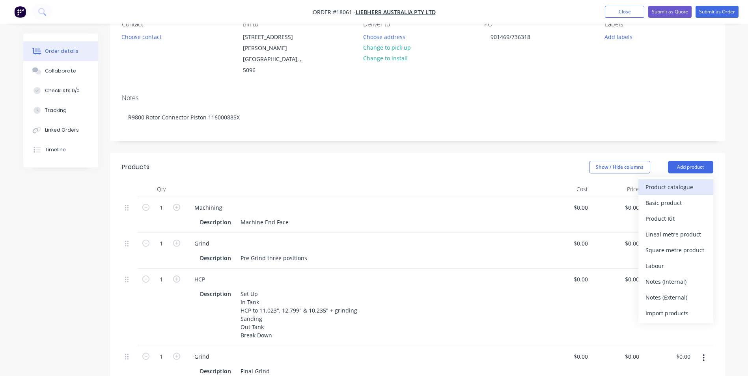
click at [669, 181] on div "Product catalogue" at bounding box center [676, 186] width 61 height 11
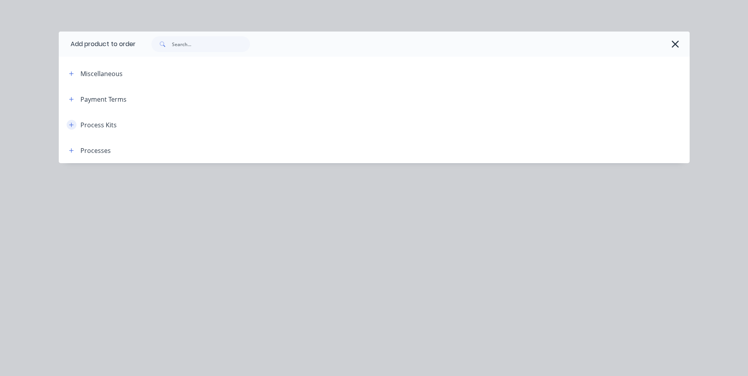
click at [73, 124] on icon "button" at bounding box center [71, 125] width 5 height 6
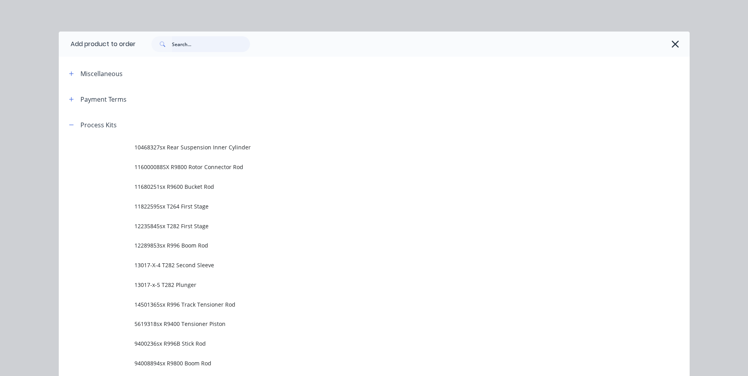
click at [202, 46] on input "text" at bounding box center [211, 44] width 78 height 16
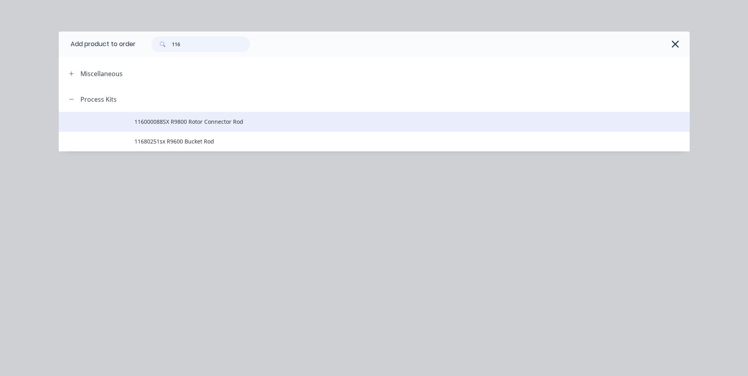
type input "116"
click at [217, 121] on span "116000088SX R9800 Rotor Connector Rod" at bounding box center [357, 122] width 444 height 8
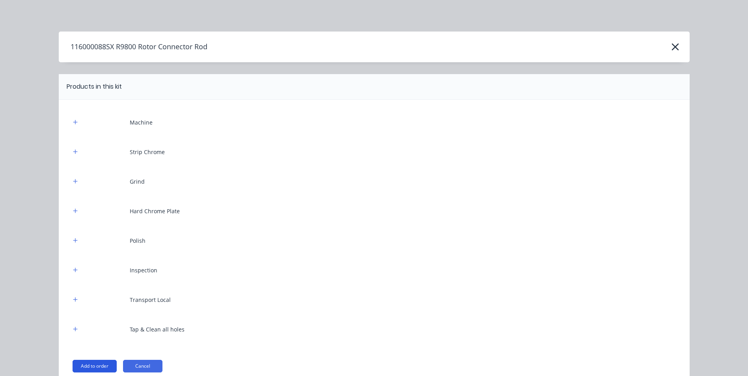
click at [88, 367] on button "Add to order" at bounding box center [95, 366] width 44 height 13
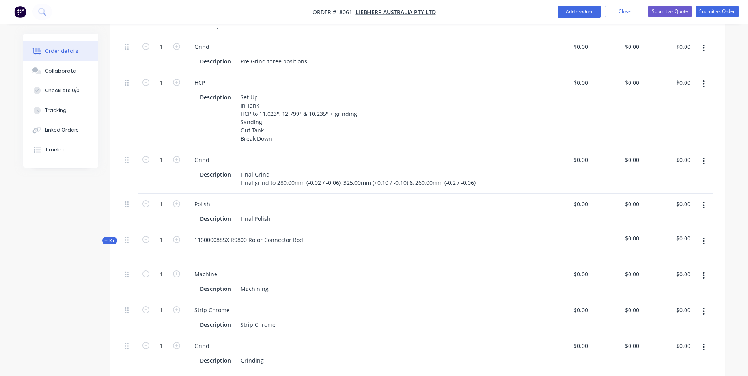
scroll to position [276, 0]
click at [267, 283] on div "Machining" at bounding box center [254, 288] width 34 height 11
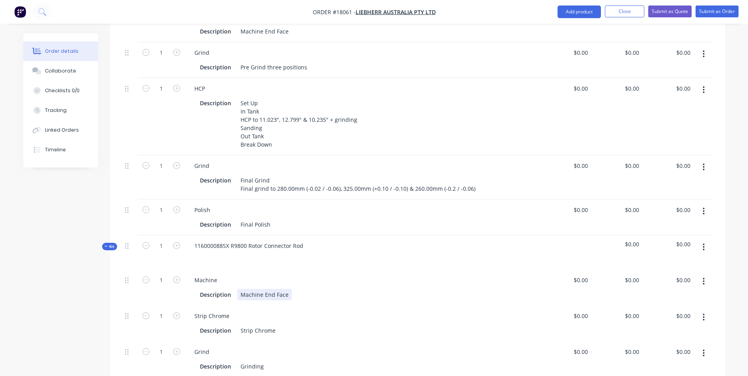
scroll to position [197, 0]
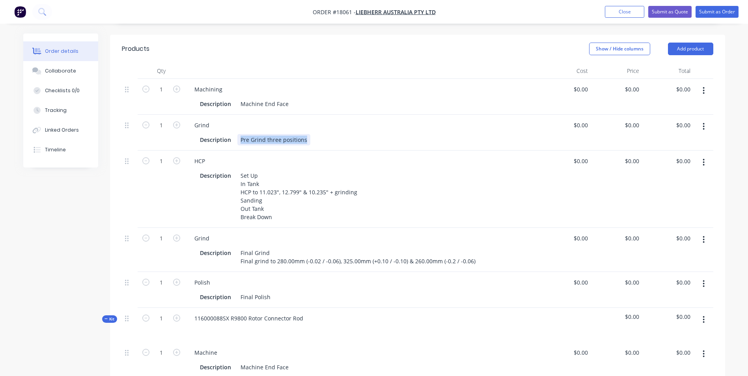
drag, startPoint x: 305, startPoint y: 122, endPoint x: 237, endPoint y: 123, distance: 68.3
click at [237, 134] on div "Pre Grind three positions" at bounding box center [273, 139] width 73 height 11
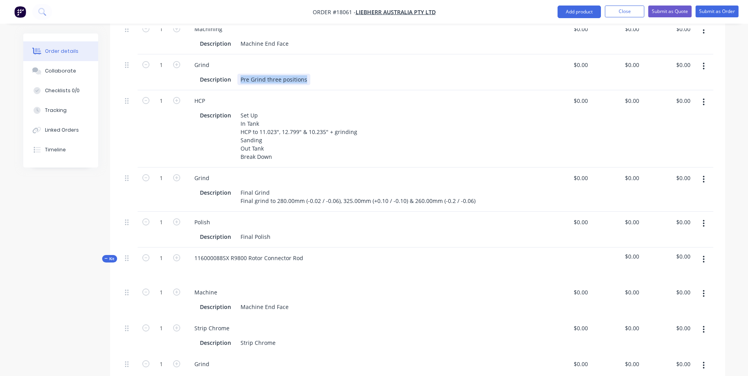
scroll to position [276, 0]
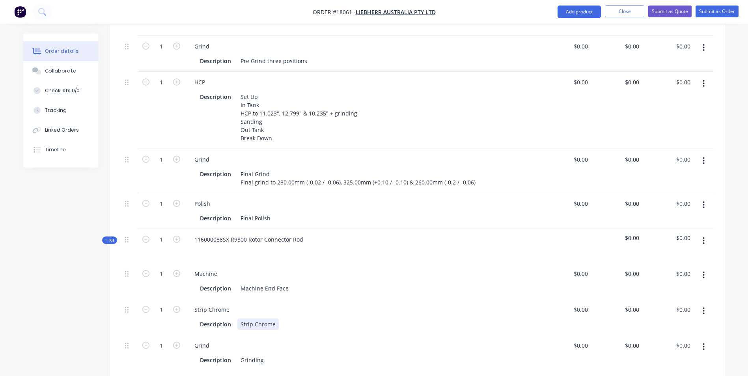
click at [277, 319] on div "Strip Chrome" at bounding box center [257, 324] width 41 height 11
click at [271, 363] on div "Description Grinding" at bounding box center [361, 368] width 328 height 11
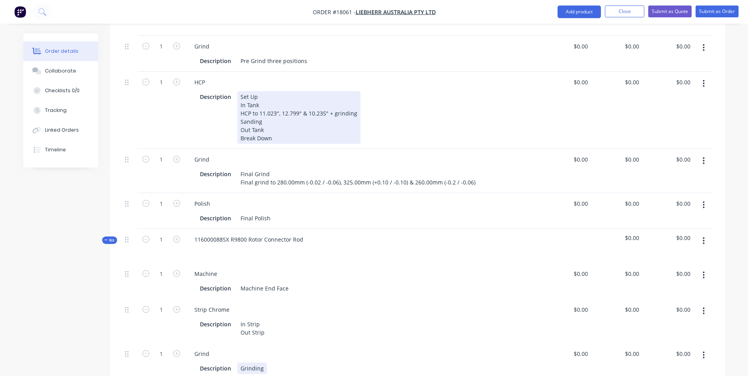
scroll to position [237, 0]
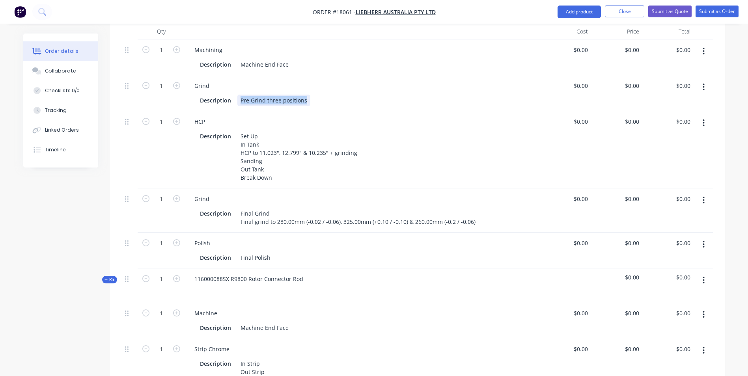
drag, startPoint x: 306, startPoint y: 82, endPoint x: 239, endPoint y: 82, distance: 66.3
click at [237, 95] on div "Pre Grind three positions" at bounding box center [273, 100] width 73 height 11
copy div "Pre Grind three positions"
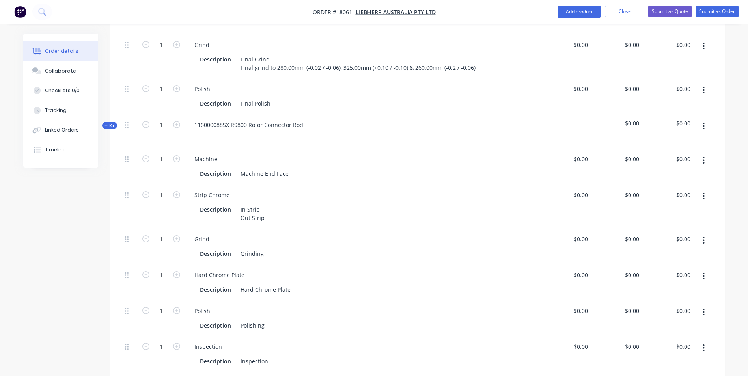
scroll to position [394, 0]
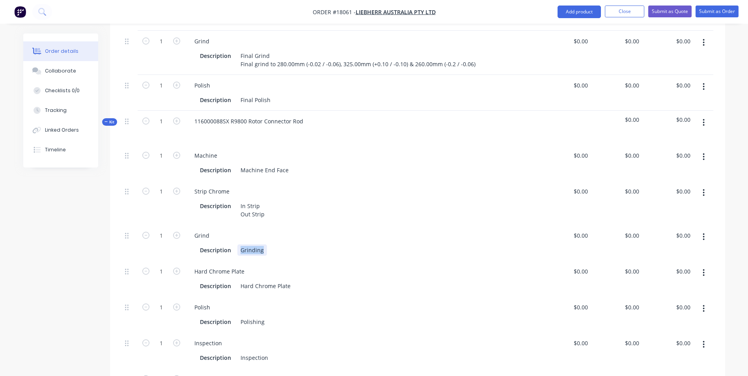
drag, startPoint x: 265, startPoint y: 229, endPoint x: 240, endPoint y: 230, distance: 25.7
click at [240, 245] on div "Description Grinding" at bounding box center [361, 250] width 328 height 11
paste div
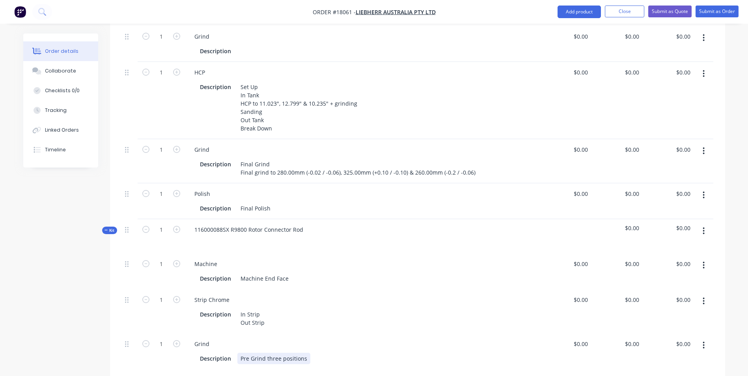
scroll to position [276, 0]
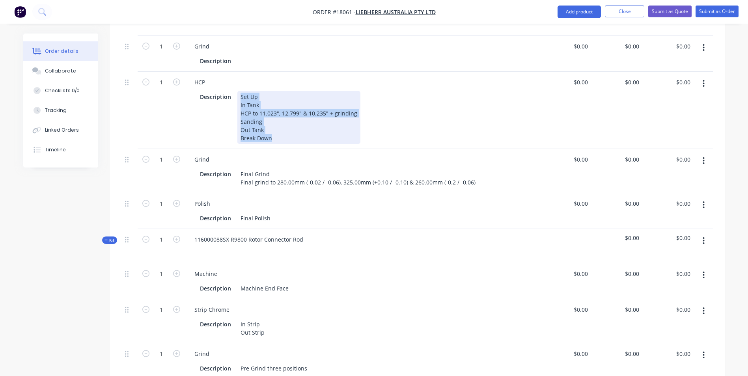
drag, startPoint x: 241, startPoint y: 75, endPoint x: 275, endPoint y: 120, distance: 56.9
click at [275, 120] on div "Set Up In Tank HCP to 11.023", 12.799" & 10.235" + grinding Sanding Out Tank Br…" at bounding box center [298, 117] width 123 height 53
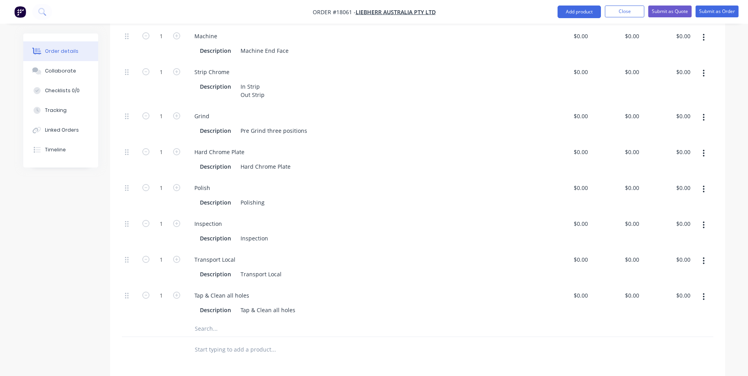
scroll to position [473, 0]
drag, startPoint x: 290, startPoint y: 145, endPoint x: 231, endPoint y: 147, distance: 58.8
click at [231, 160] on div "Description Hard Chrome Plate" at bounding box center [361, 165] width 328 height 11
paste div
click at [223, 341] on input "text" at bounding box center [273, 349] width 158 height 16
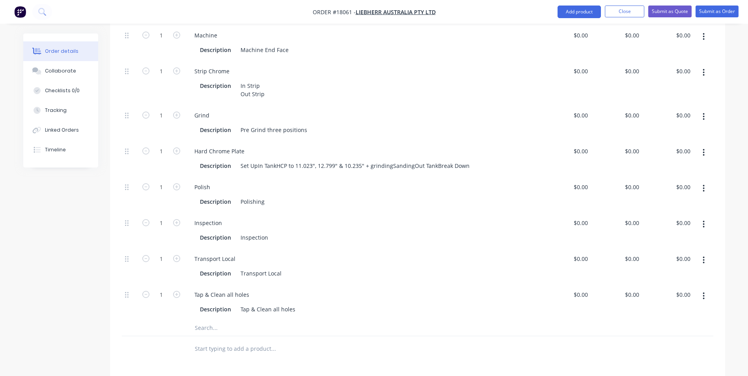
click at [226, 320] on input "text" at bounding box center [273, 328] width 158 height 16
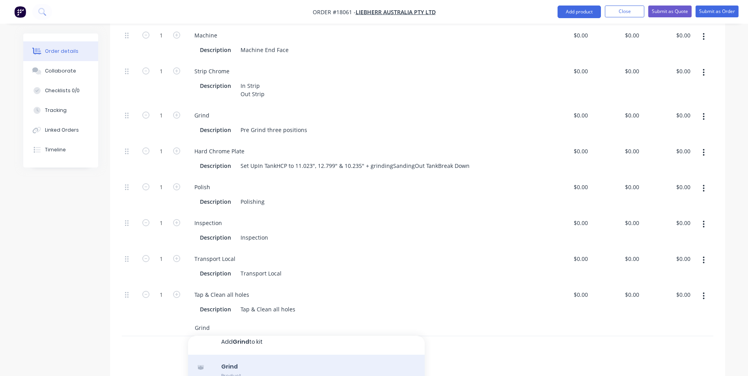
scroll to position [0, 0]
type input "Grind"
click at [265, 361] on div "Grind Product" at bounding box center [306, 377] width 237 height 33
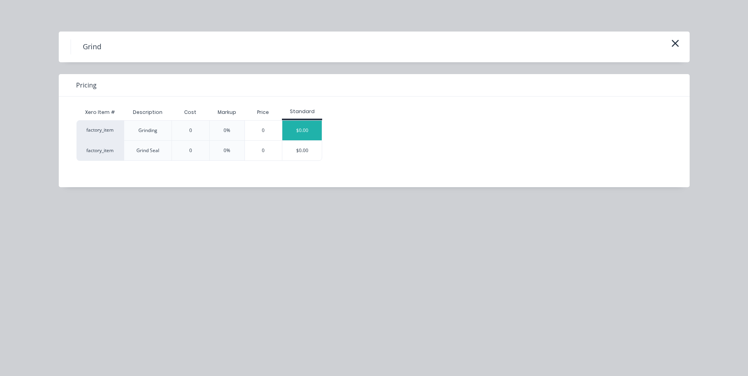
click at [302, 125] on div "$0.00" at bounding box center [301, 131] width 39 height 20
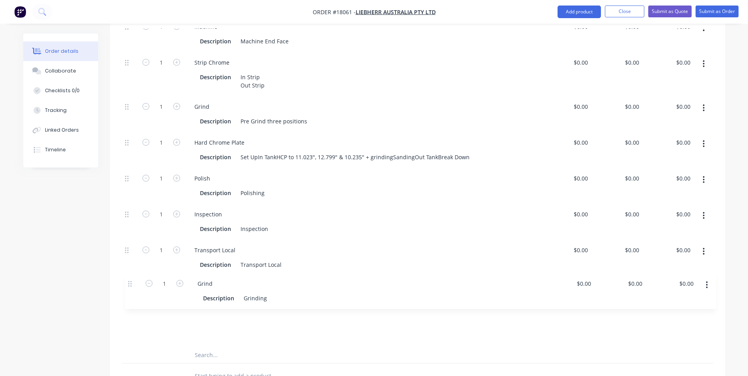
scroll to position [486, 0]
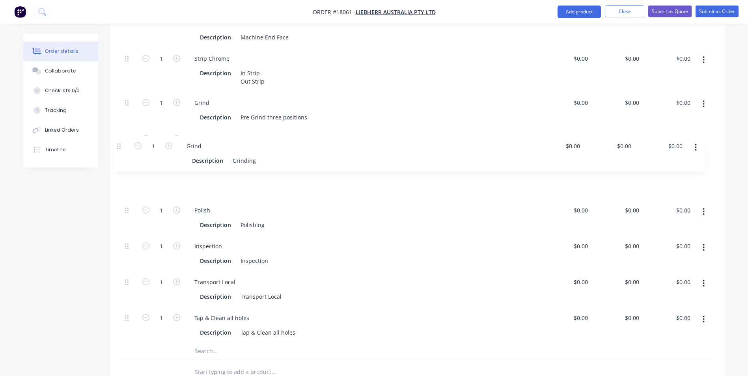
drag, startPoint x: 127, startPoint y: 312, endPoint x: 120, endPoint y: 145, distance: 167.4
click at [120, 145] on div "Qty Cost Price Total 1 Machining Description Machine End Face $0.00 $0.00 $0.00…" at bounding box center [417, 79] width 615 height 611
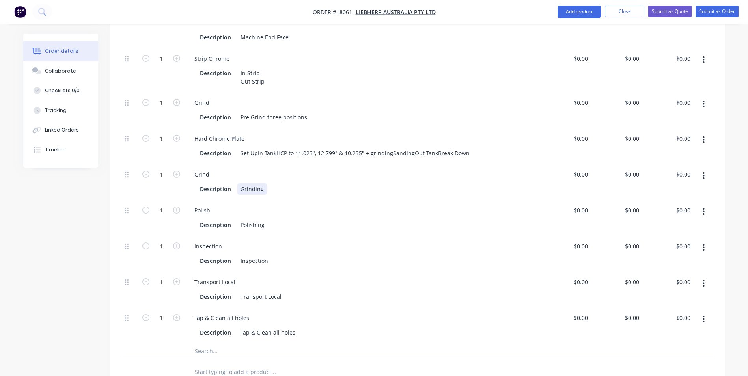
click at [270, 183] on div "Description Grinding" at bounding box center [361, 188] width 328 height 11
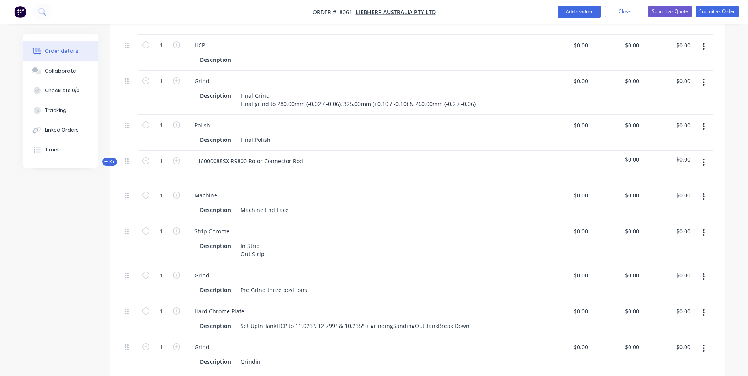
scroll to position [249, 0]
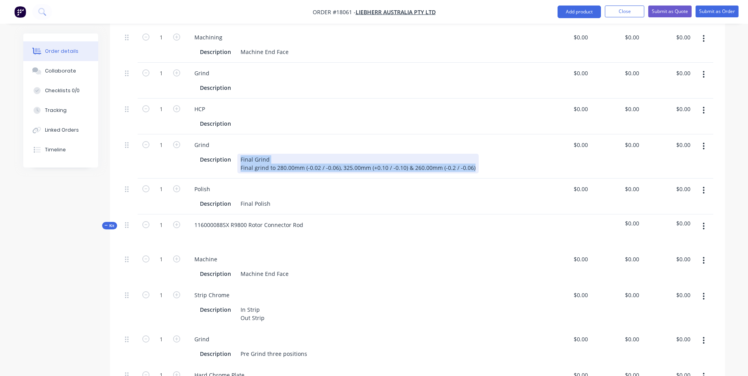
drag, startPoint x: 458, startPoint y: 142, endPoint x: 473, endPoint y: 147, distance: 16.1
click at [473, 154] on div "Final Grind Final grind to 280.00mm (-0.02 / -0.06), 325.00mm (+0.10 / -0.10) &…" at bounding box center [357, 164] width 241 height 20
copy div "Final Grind Final grind to 280.00mm (-0.02 / -0.06), 325.00mm (+0.10 / -0.10) &…"
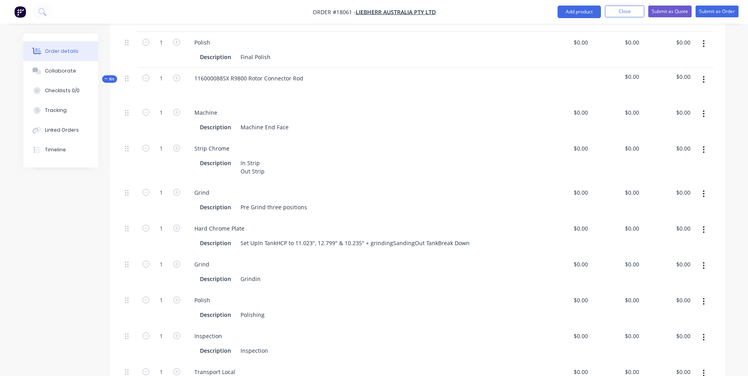
scroll to position [407, 0]
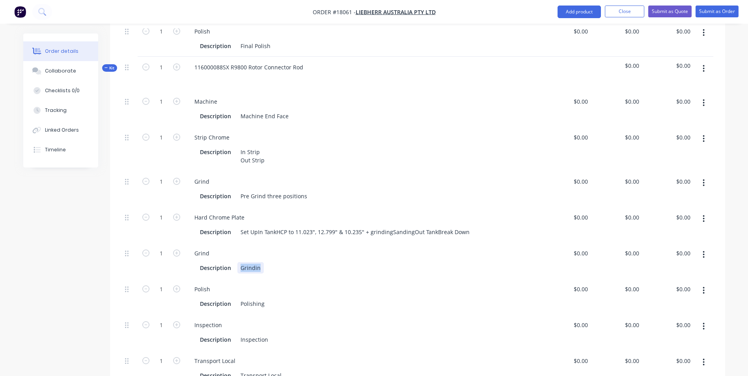
drag, startPoint x: 262, startPoint y: 247, endPoint x: 239, endPoint y: 248, distance: 22.5
click at [239, 262] on div "Grindin" at bounding box center [250, 267] width 26 height 11
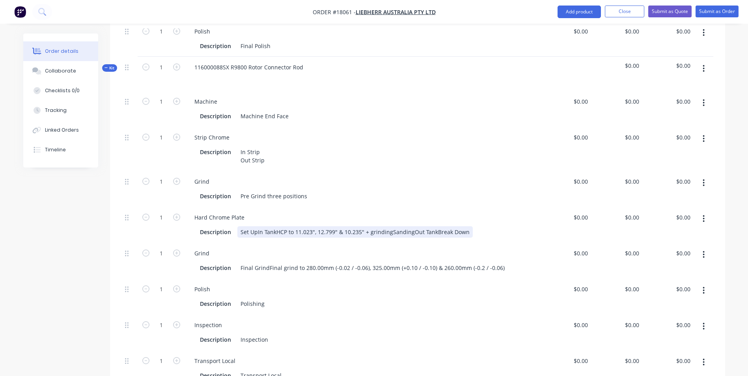
click at [275, 226] on div "Set UpIn TankHCP to 11.023", 12.799" & 10.235" + grindingSandingOut TankBreak D…" at bounding box center [355, 231] width 236 height 11
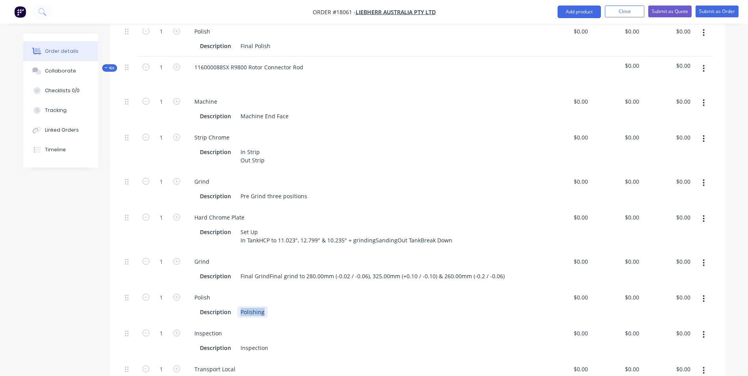
drag, startPoint x: 270, startPoint y: 295, endPoint x: 237, endPoint y: 296, distance: 33.2
click at [237, 307] on div "Description Polishing" at bounding box center [361, 312] width 328 height 11
paste div
click at [462, 328] on div "Inspection" at bounding box center [362, 333] width 349 height 11
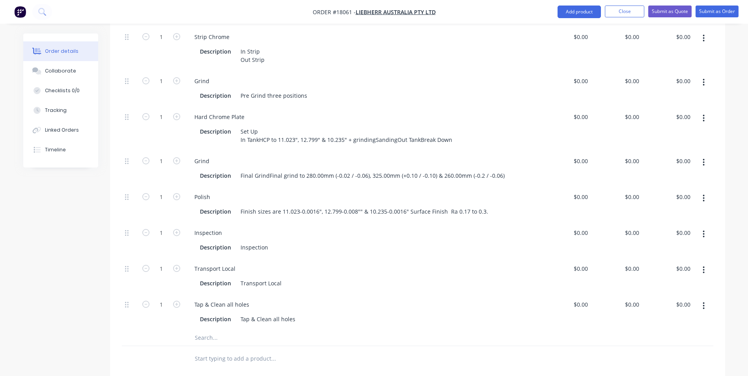
scroll to position [525, 0]
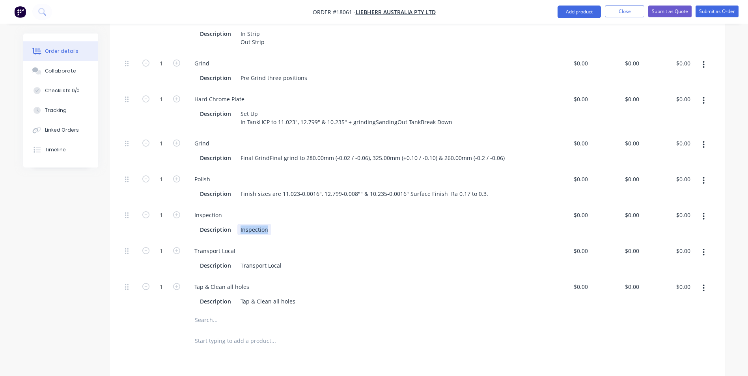
drag, startPoint x: 268, startPoint y: 212, endPoint x: 240, endPoint y: 209, distance: 27.8
click at [240, 224] on div "Inspection" at bounding box center [254, 229] width 34 height 11
click at [705, 212] on icon "button" at bounding box center [704, 216] width 2 height 9
click at [671, 232] on div "Duplicate" at bounding box center [676, 237] width 61 height 11
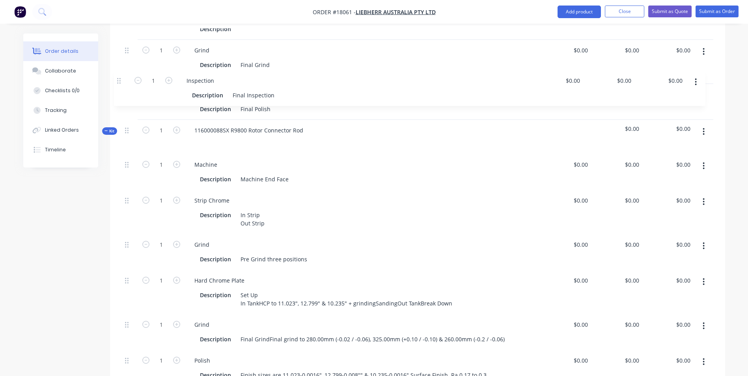
scroll to position [343, 0]
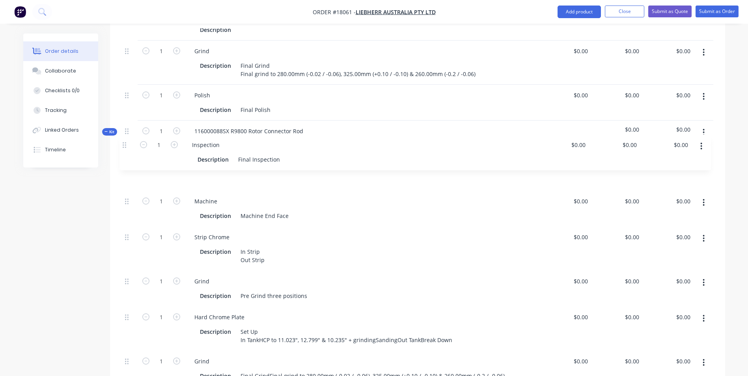
drag, startPoint x: 127, startPoint y: 306, endPoint x: 125, endPoint y: 145, distance: 161.0
click at [125, 155] on div "1 Machine Description Machine End Face $0.00 $0.00 $0.00 $0.00 $0.00 $0.00 1 St…" at bounding box center [418, 343] width 592 height 376
click at [250, 174] on div "Final Inspection" at bounding box center [261, 179] width 48 height 11
click at [335, 227] on div "Strip Chrome Description In Strip Out Strip" at bounding box center [362, 249] width 355 height 44
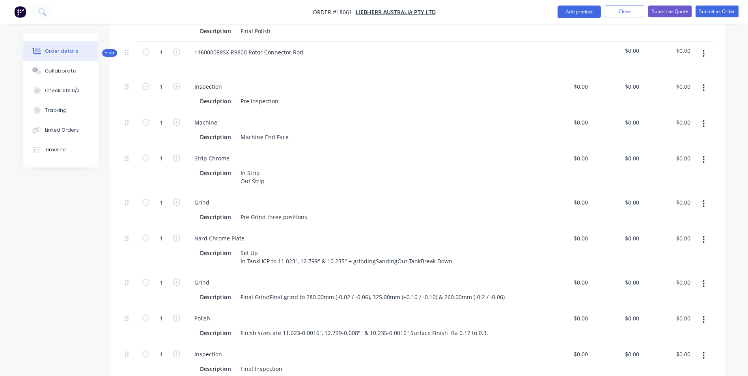
scroll to position [462, 0]
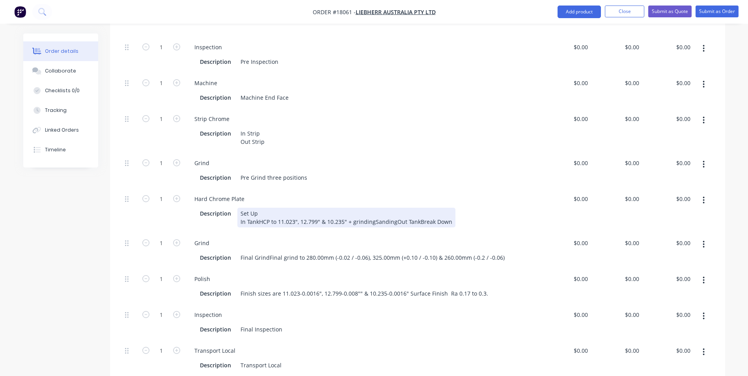
drag, startPoint x: 258, startPoint y: 201, endPoint x: 403, endPoint y: 201, distance: 145.2
click at [258, 208] on div "Set Up In TankHCP to 11.023", 12.799" & 10.235" + grindingSandingOut TankBreak …" at bounding box center [346, 218] width 218 height 20
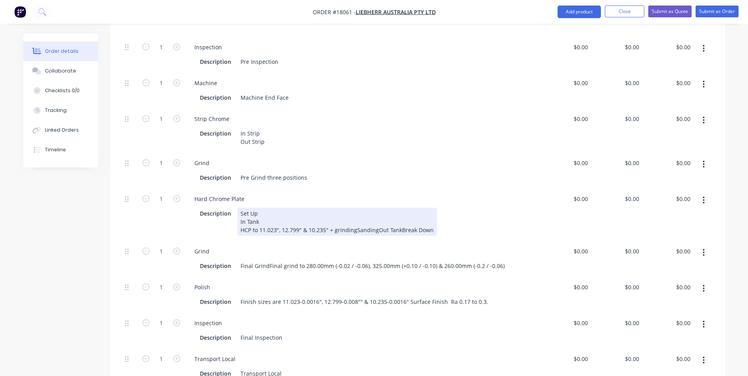
click at [357, 211] on div "Set Up In Tank HCP to 11.023", 12.799" & 10.235" + grindingSandingOut TankBreak…" at bounding box center [337, 222] width 200 height 28
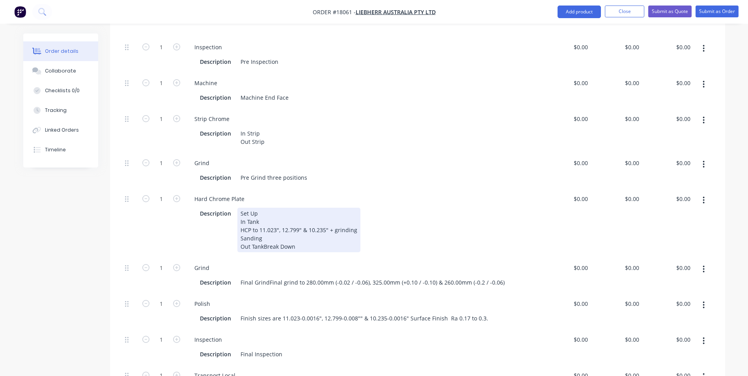
click at [259, 220] on div "Set Up In Tank HCP to 11.023", 12.799" & 10.235" + grinding Sanding Out TankBre…" at bounding box center [298, 230] width 123 height 45
click at [263, 221] on div "Set Up In Tank HCP to 11.023", 12.799" & 10.235" + grinding Sanding Out TankBre…" at bounding box center [298, 230] width 123 height 45
click at [263, 208] on div "Set Up In Tank HCP to 11.023", 12.799" & 10.235" + grinding Sanding Out TankBre…" at bounding box center [298, 230] width 123 height 45
click at [260, 226] on div "Set Up In Tank Sanding HCP to 11.023", 12.799" & 10.235" + grinding Sanding Out…" at bounding box center [309, 230] width 145 height 45
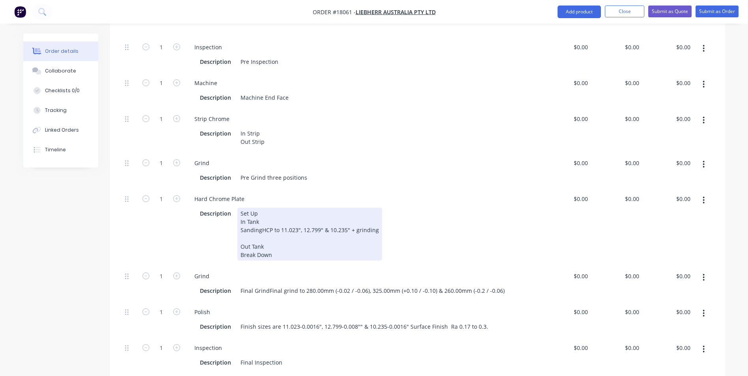
click at [241, 232] on div "Set Up In Tank Sanding HCP to 11.023", 12.799" & 10.235" + grinding Out Tank Br…" at bounding box center [309, 234] width 145 height 53
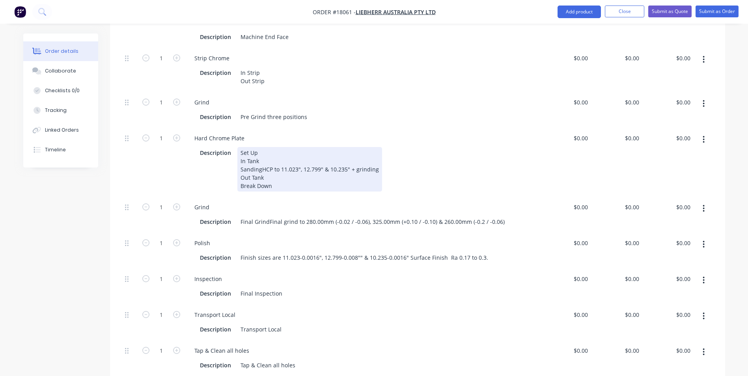
scroll to position [540, 0]
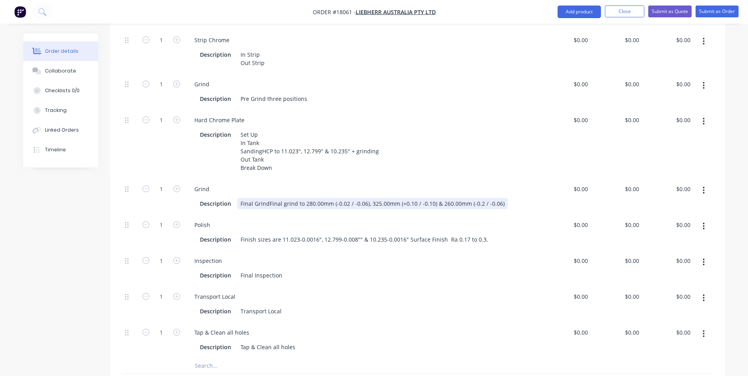
click at [338, 198] on div "Final GrindFinal grind to 280.00mm (-0.02 / -0.06), 325.00mm (+0.10 / -0.10) & …" at bounding box center [372, 203] width 271 height 11
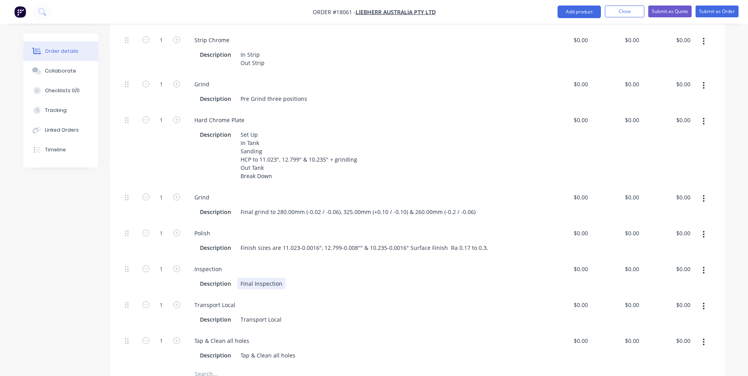
click at [287, 278] on div "Description Final Inspection" at bounding box center [361, 283] width 328 height 11
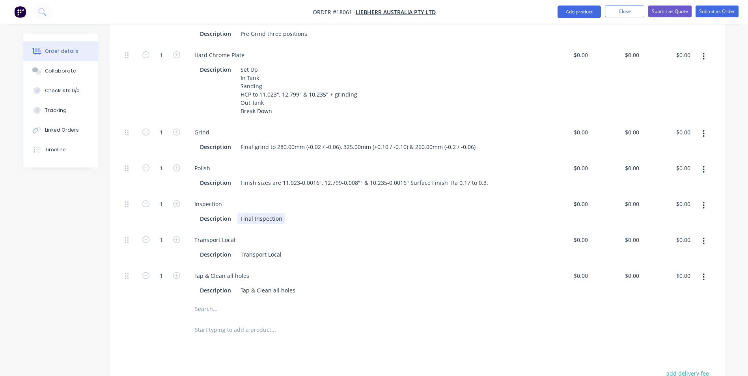
scroll to position [619, 0]
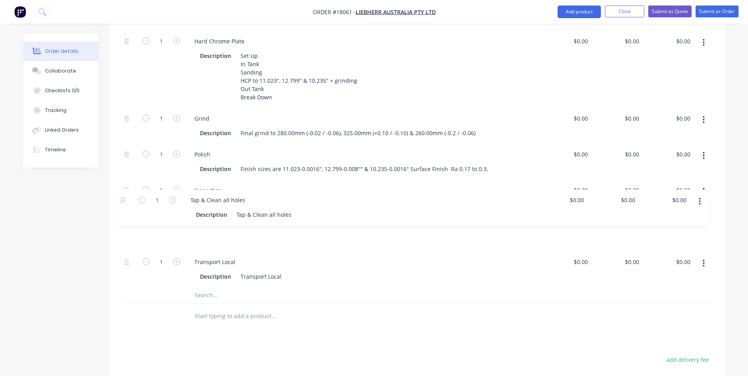
drag, startPoint x: 127, startPoint y: 243, endPoint x: 122, endPoint y: 198, distance: 45.7
click at [122, 198] on div "1 Inspection Description Pre Inspection $0.00 $0.00 $0.00 $0.00 $0.00 $0.00 1 M…" at bounding box center [418, 83] width 592 height 409
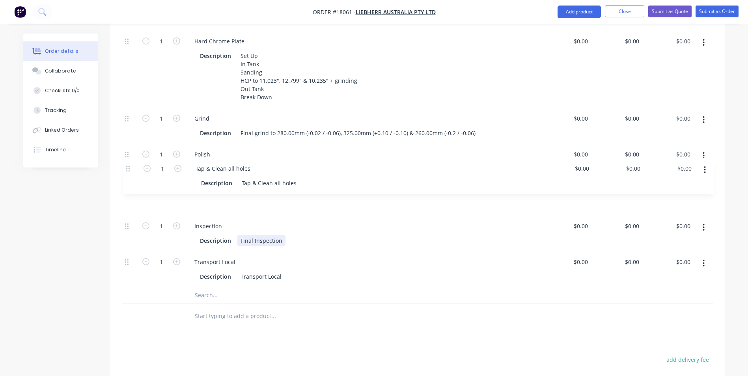
drag, startPoint x: 127, startPoint y: 207, endPoint x: 130, endPoint y: 166, distance: 41.9
click at [130, 166] on div "1 Inspection Description Pre Inspection $0.00 $0.00 $0.00 $0.00 $0.00 $0.00 1 M…" at bounding box center [418, 83] width 592 height 409
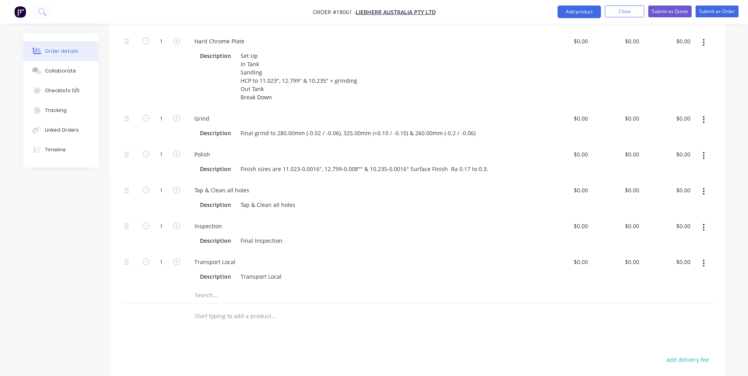
click at [320, 235] on div "Description Final Inspection" at bounding box center [361, 240] width 328 height 11
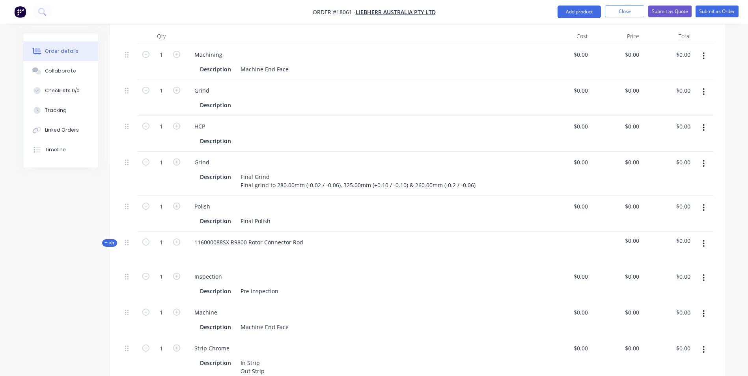
scroll to position [225, 0]
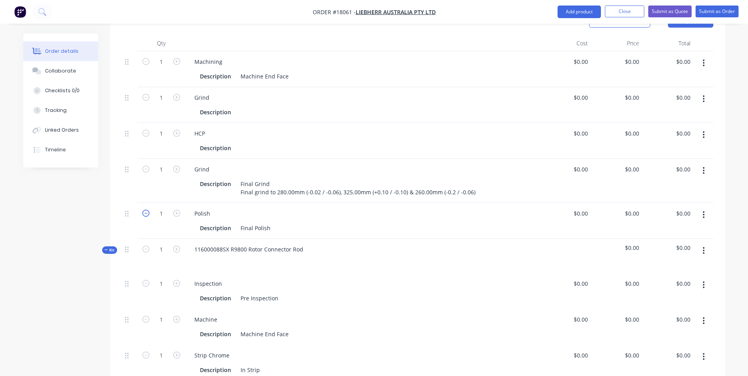
click at [148, 210] on icon "button" at bounding box center [145, 213] width 7 height 7
type input "0"
click at [703, 211] on icon "button" at bounding box center [704, 215] width 2 height 9
click at [666, 277] on div "Delete" at bounding box center [676, 282] width 61 height 11
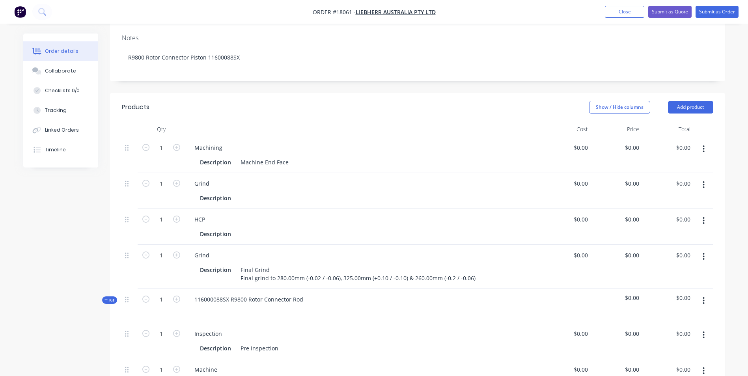
scroll to position [146, 0]
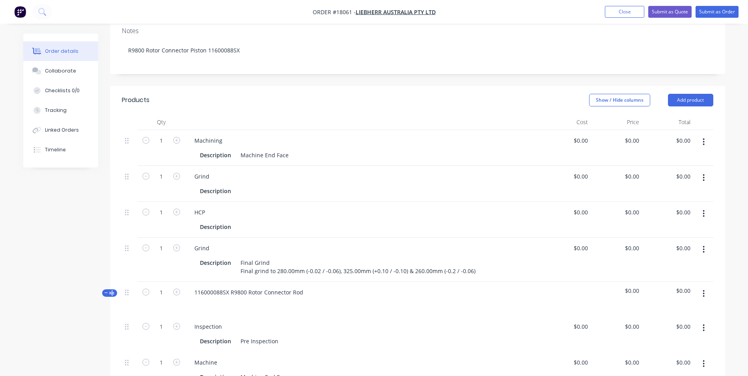
click at [112, 290] on span "Kit" at bounding box center [110, 293] width 10 height 6
click at [108, 290] on span "Kit" at bounding box center [110, 293] width 10 height 6
click at [109, 290] on span "Kit" at bounding box center [110, 293] width 10 height 6
click at [704, 246] on icon "button" at bounding box center [704, 249] width 2 height 7
drag, startPoint x: 658, startPoint y: 293, endPoint x: 674, endPoint y: 274, distance: 25.0
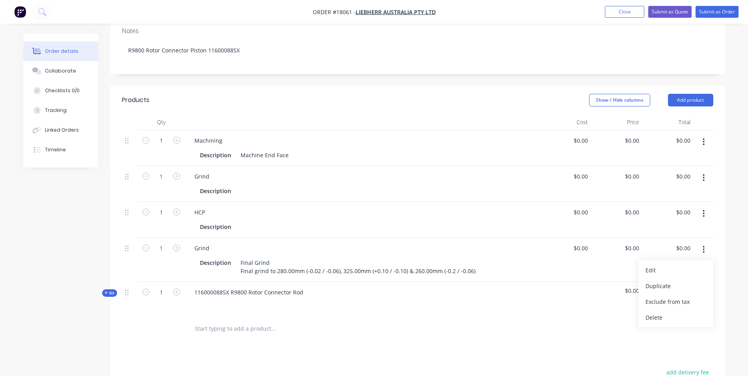
click at [658, 312] on div "Delete" at bounding box center [676, 317] width 61 height 11
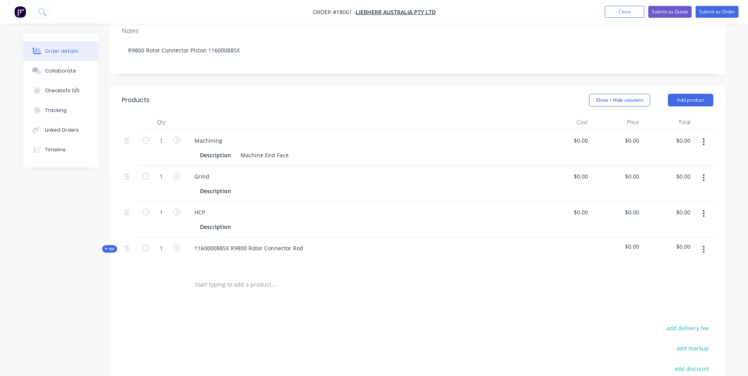
click at [702, 207] on button "button" at bounding box center [704, 214] width 19 height 14
click at [660, 276] on div "Delete" at bounding box center [676, 281] width 61 height 11
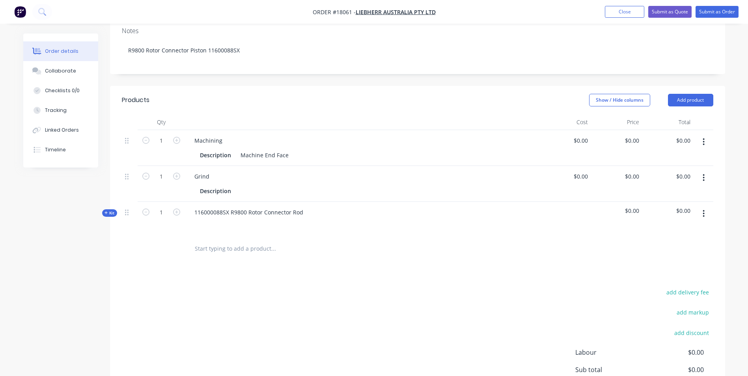
click at [701, 171] on button "button" at bounding box center [704, 178] width 19 height 14
click at [651, 240] on div "Delete" at bounding box center [676, 245] width 61 height 11
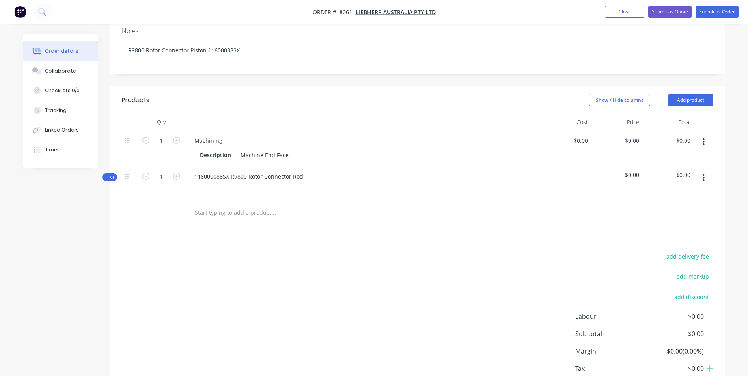
click at [704, 138] on icon "button" at bounding box center [704, 142] width 2 height 9
click at [657, 204] on div "Delete" at bounding box center [676, 209] width 61 height 11
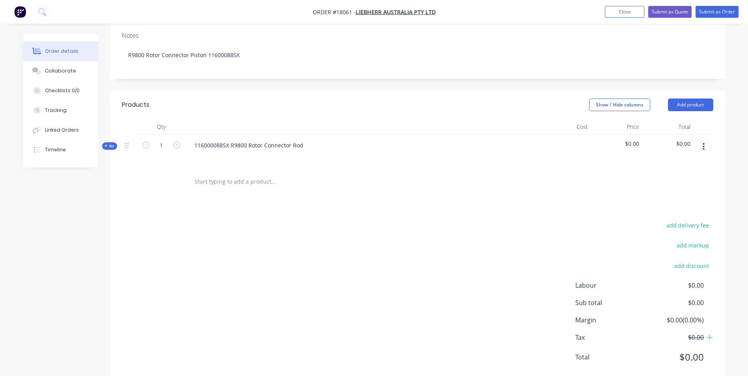
click at [108, 143] on span "Kit" at bounding box center [110, 146] width 10 height 6
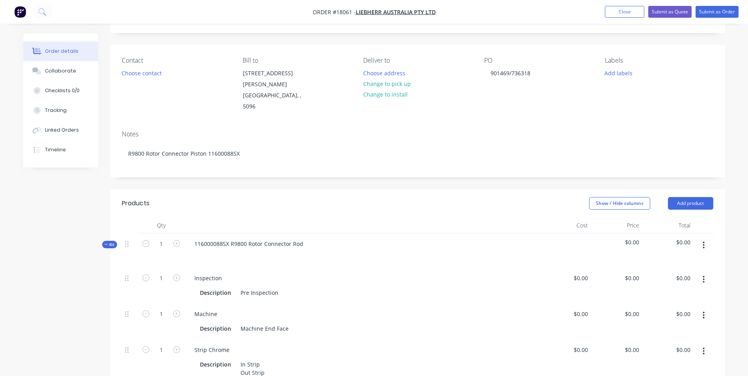
scroll to position [0, 0]
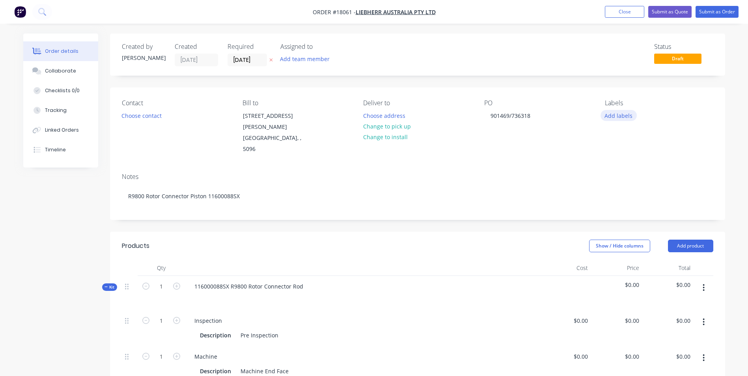
click at [621, 116] on button "Add labels" at bounding box center [619, 115] width 36 height 11
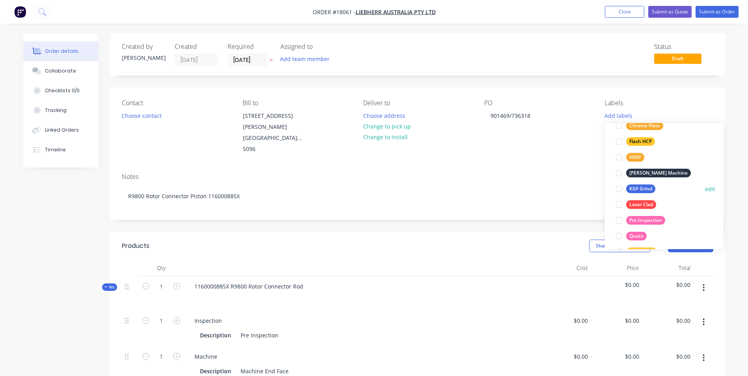
scroll to position [158, 0]
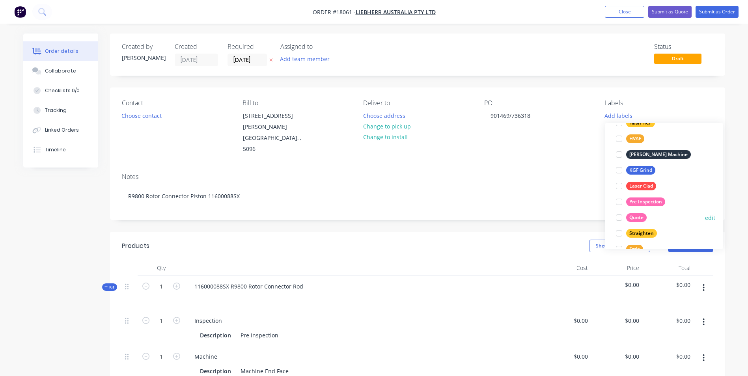
click at [643, 215] on div "Quote" at bounding box center [636, 217] width 21 height 9
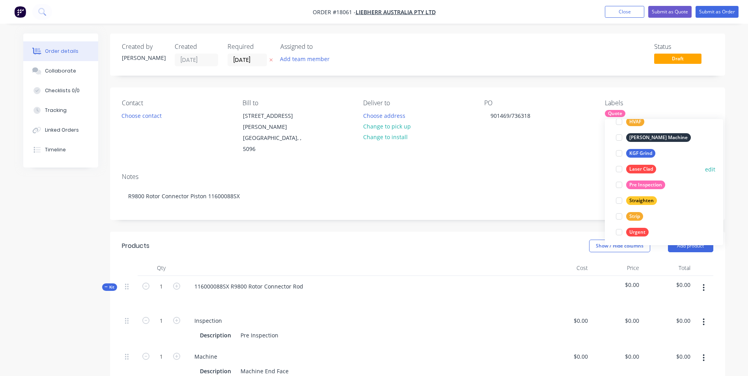
scroll to position [189, 0]
click at [656, 182] on div "Pre Inspection" at bounding box center [645, 182] width 39 height 9
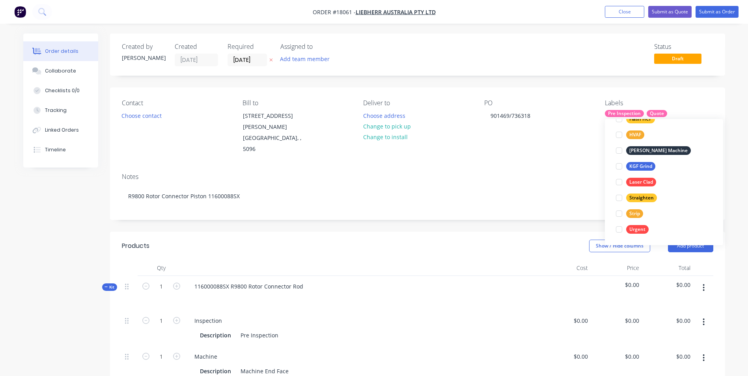
scroll to position [0, 0]
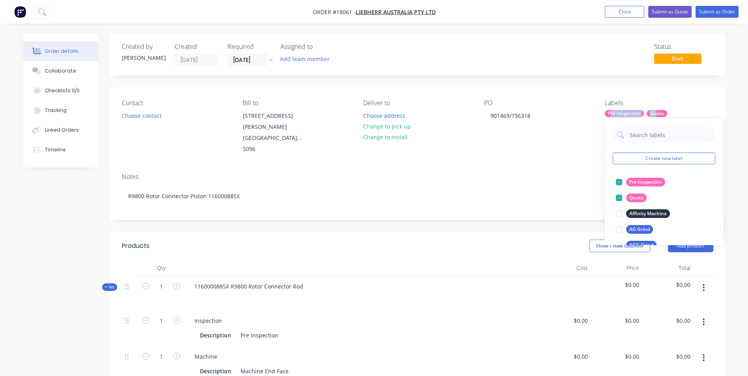
drag, startPoint x: 658, startPoint y: 111, endPoint x: 612, endPoint y: 110, distance: 46.2
click at [612, 110] on div "Pre Inspection Quote" at bounding box center [659, 113] width 108 height 7
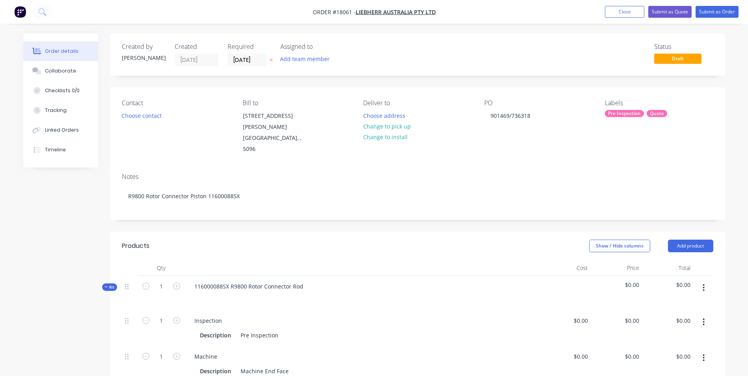
drag, startPoint x: 612, startPoint y: 108, endPoint x: 661, endPoint y: 123, distance: 51.3
click at [661, 123] on div "Labels Pre Inspection Quote" at bounding box center [659, 127] width 108 height 56
click at [402, 124] on button "Change to pick up" at bounding box center [387, 126] width 56 height 11
click at [672, 15] on button "Submit as Quote" at bounding box center [670, 12] width 43 height 12
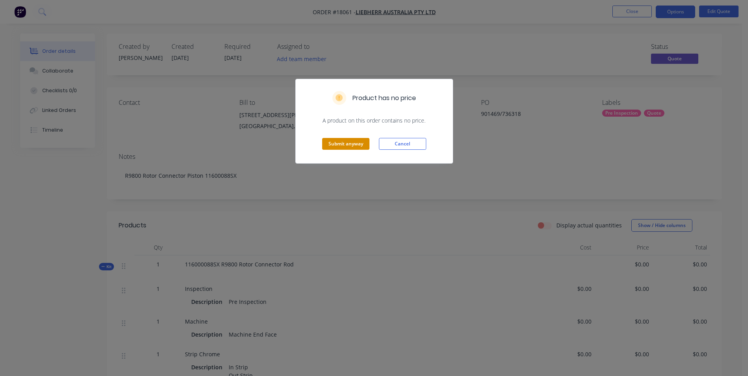
click at [354, 143] on button "Submit anyway" at bounding box center [345, 144] width 47 height 12
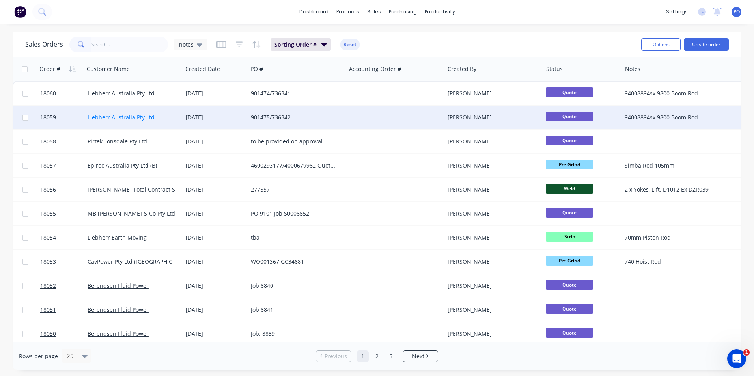
click at [139, 116] on link "Liebherr Australia Pty Ltd" at bounding box center [121, 117] width 67 height 7
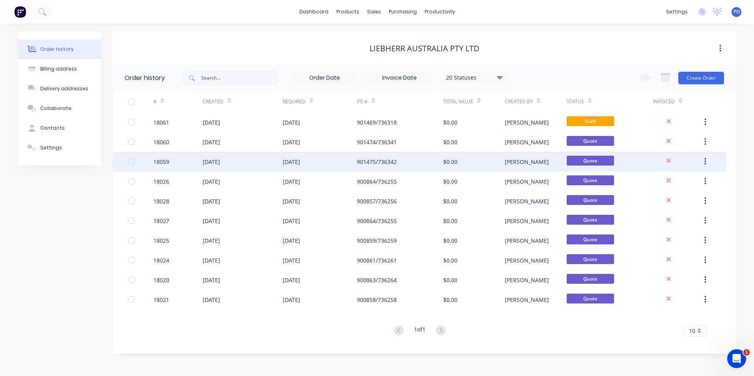
click at [236, 163] on div "[DATE]" at bounding box center [243, 162] width 80 height 20
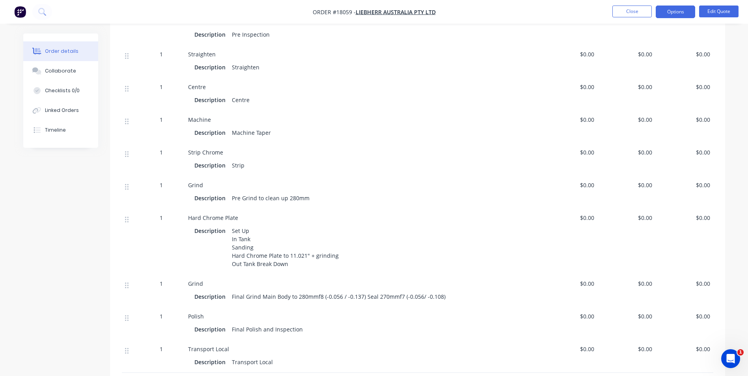
scroll to position [276, 0]
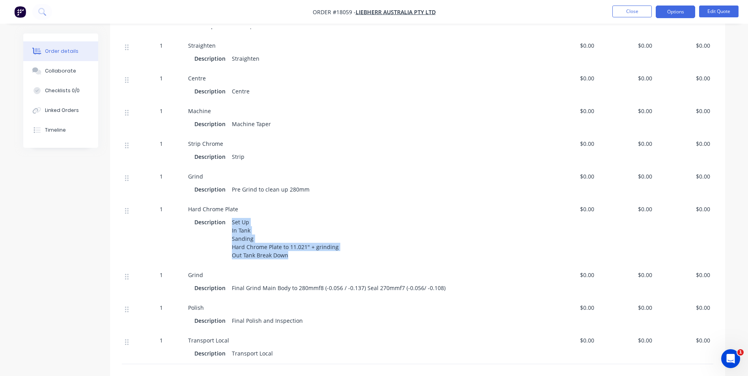
drag, startPoint x: 232, startPoint y: 222, endPoint x: 333, endPoint y: 253, distance: 105.2
click at [333, 253] on div "Set Up In Tank Sanding Hard Chrome Plate to 11.021" + grinding Out Tank Break D…" at bounding box center [285, 239] width 113 height 45
copy div "Set Up In Tank Sanding Hard Chrome Plate to 11.021" + grinding Out Tank Break D…"
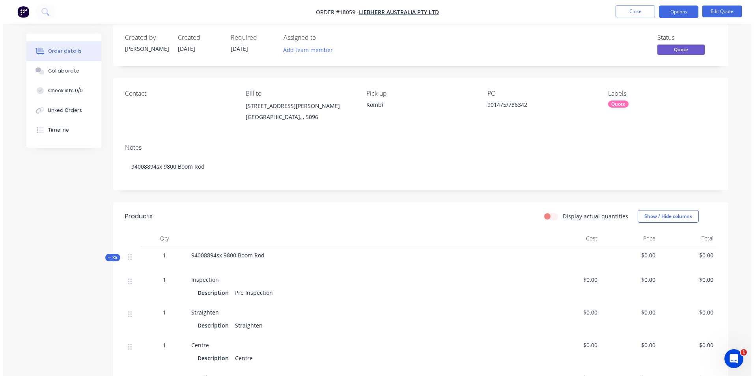
scroll to position [0, 0]
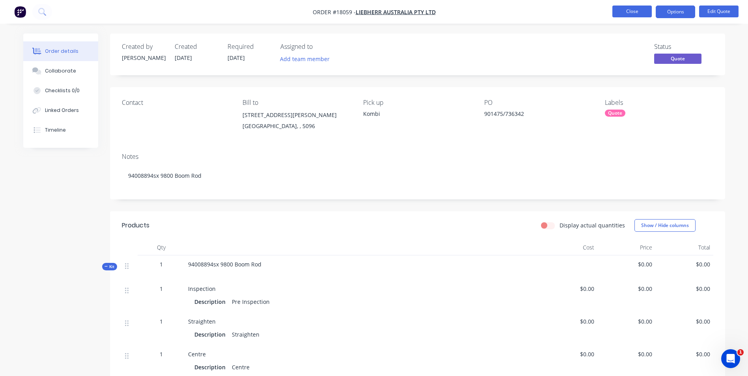
click at [632, 7] on button "Close" at bounding box center [632, 12] width 39 height 12
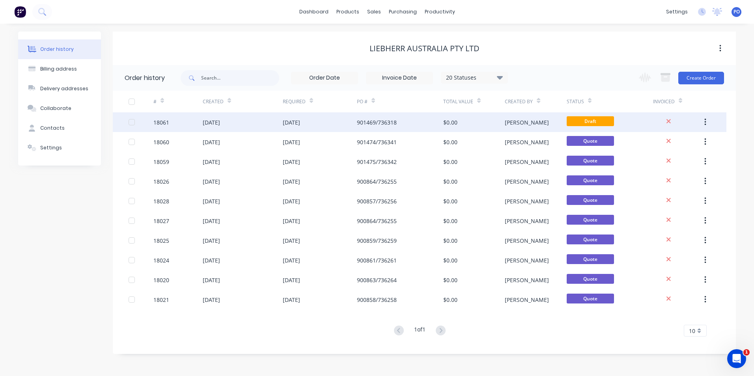
click at [295, 125] on div "[DATE]" at bounding box center [291, 122] width 17 height 8
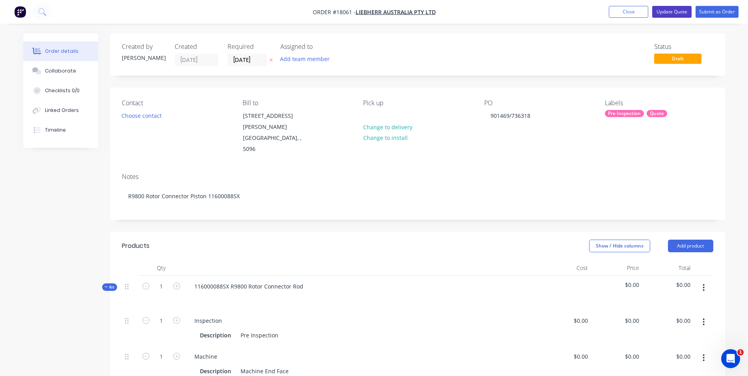
click at [667, 12] on button "Update Quote" at bounding box center [671, 12] width 39 height 12
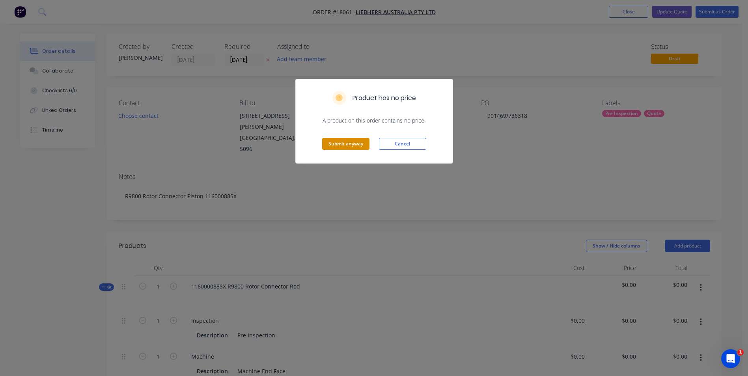
click at [336, 140] on button "Submit anyway" at bounding box center [345, 144] width 47 height 12
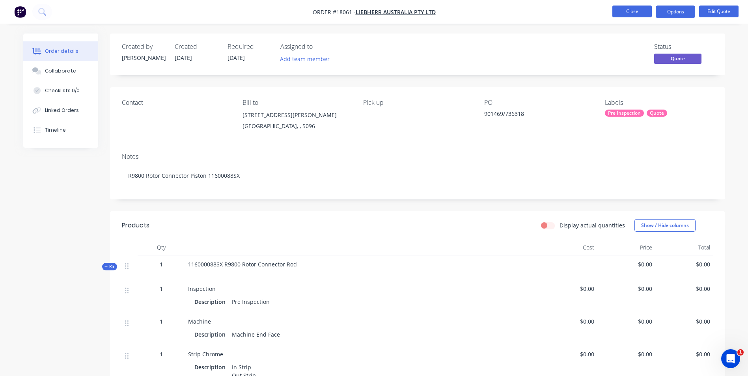
click at [623, 9] on button "Close" at bounding box center [632, 12] width 39 height 12
